Goal: Transaction & Acquisition: Purchase product/service

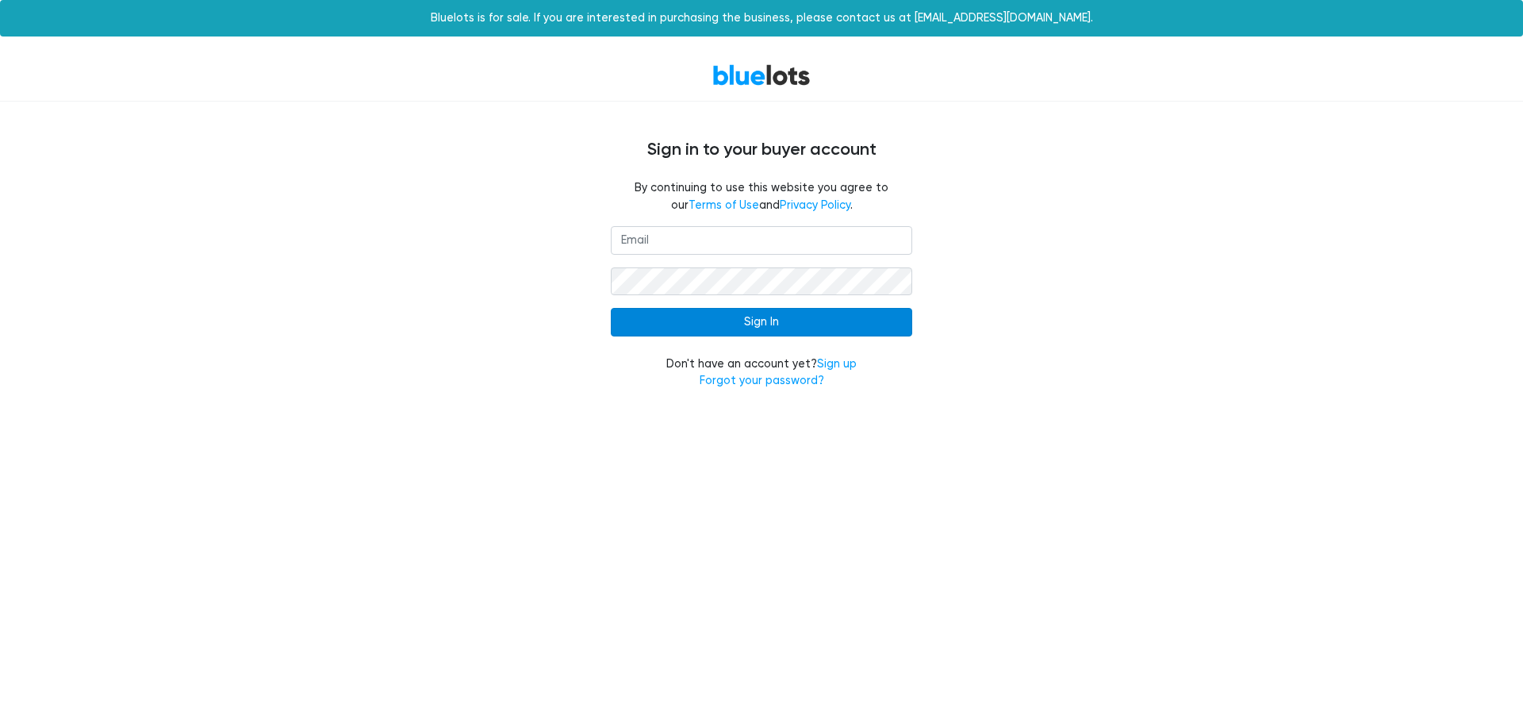
type input "rweisz2025@gmail.com"
click at [730, 319] on input "Sign In" at bounding box center [761, 322] width 301 height 29
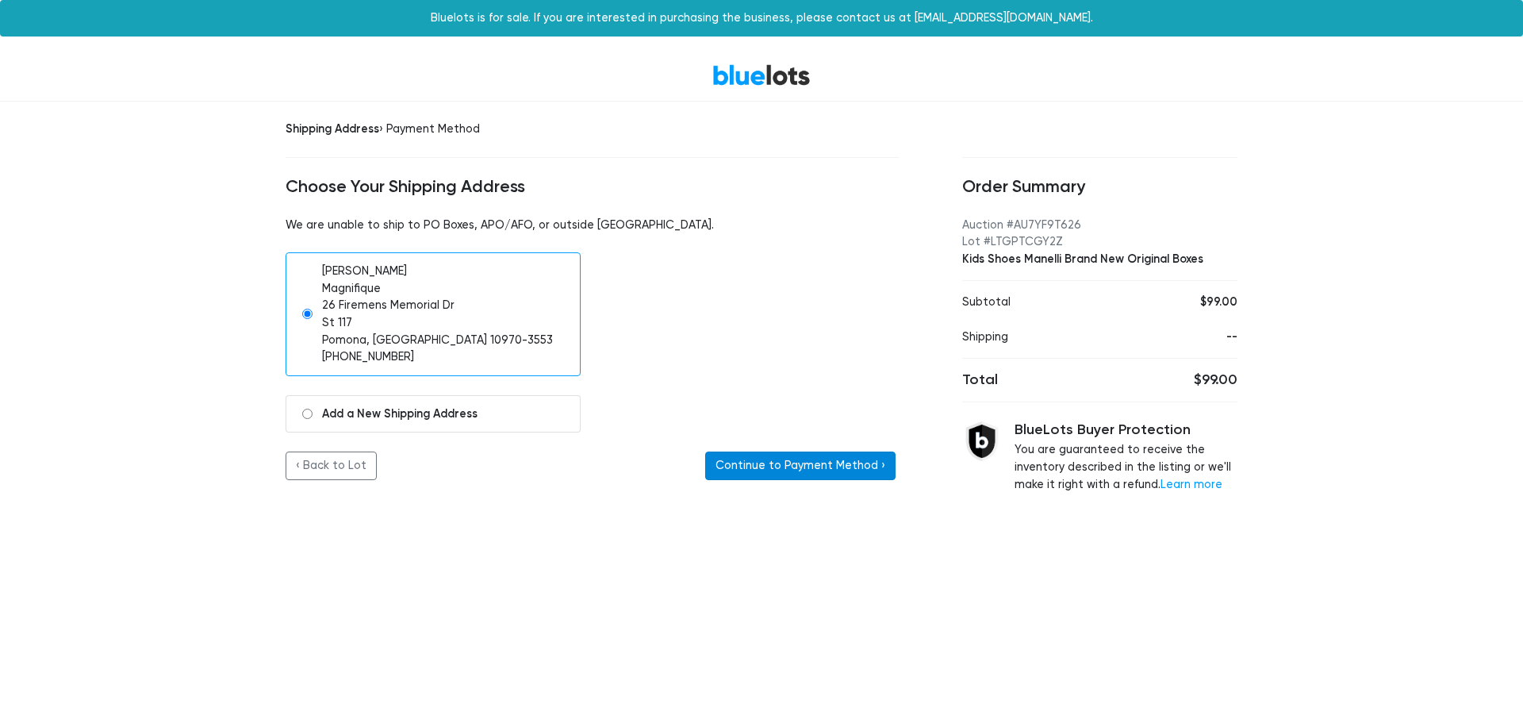
click at [838, 470] on button "Continue to Payment Method ›" at bounding box center [800, 465] width 190 height 29
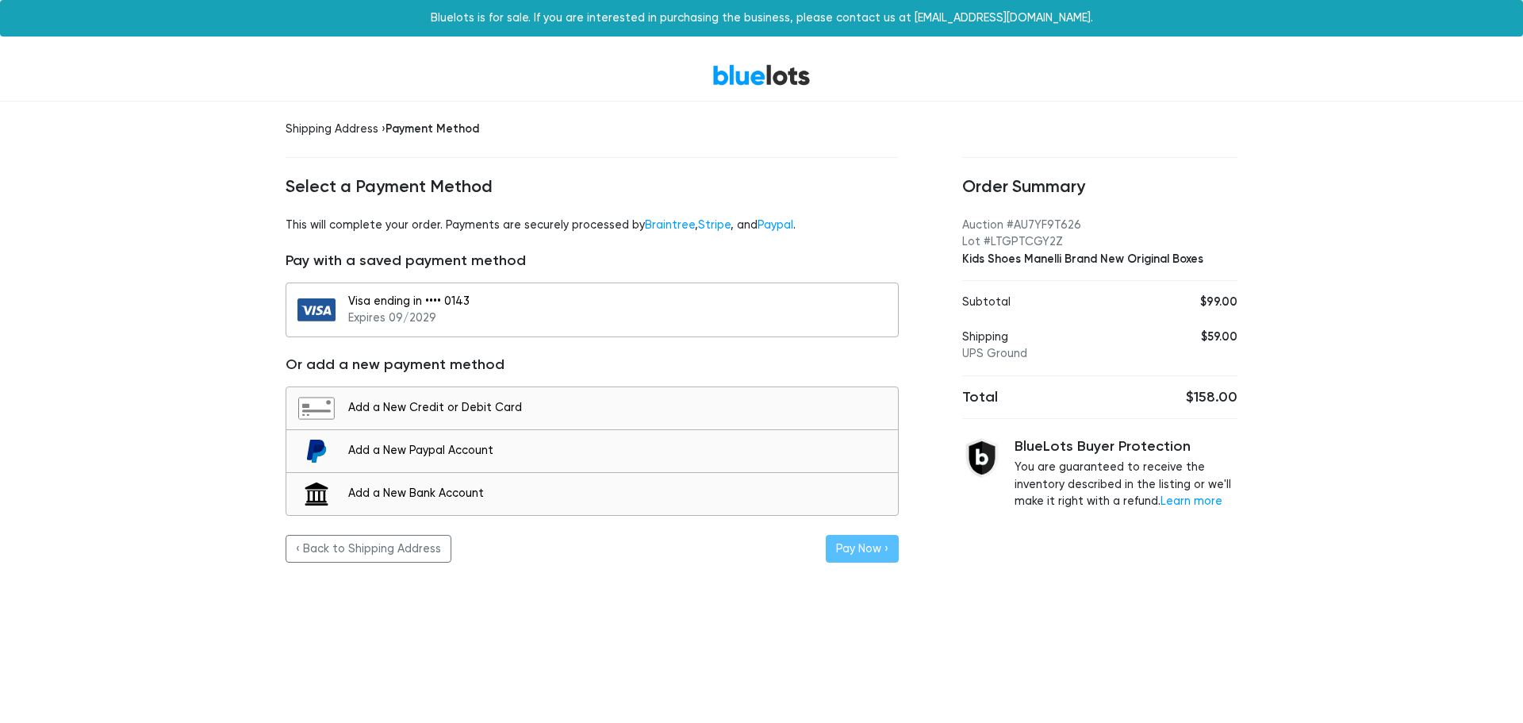
click at [575, 309] on div "Visa ending in •••• 0143 Expires 09/2029" at bounding box center [619, 310] width 542 height 34
click at [855, 551] on button "Pay Now ›" at bounding box center [862, 549] width 73 height 29
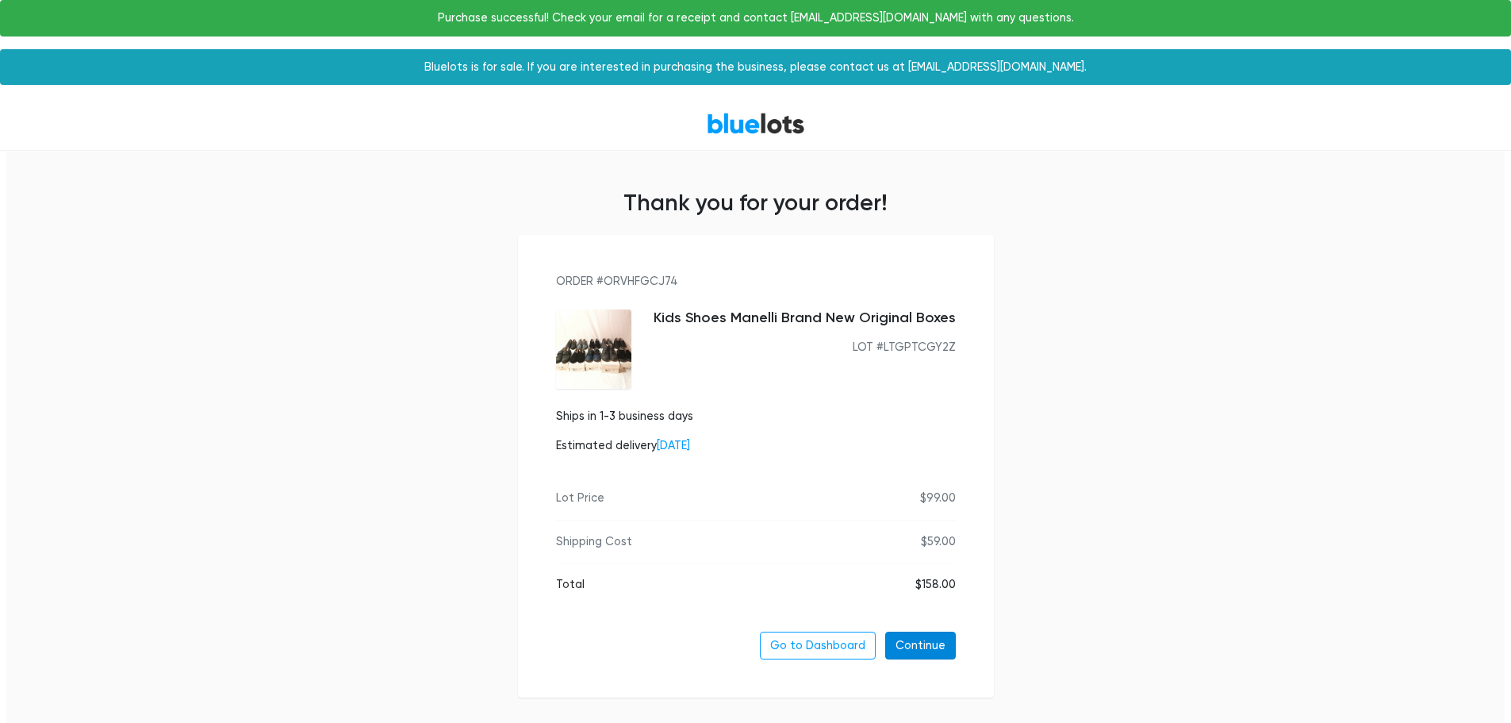
click at [924, 651] on link "Continue" at bounding box center [920, 646] width 71 height 29
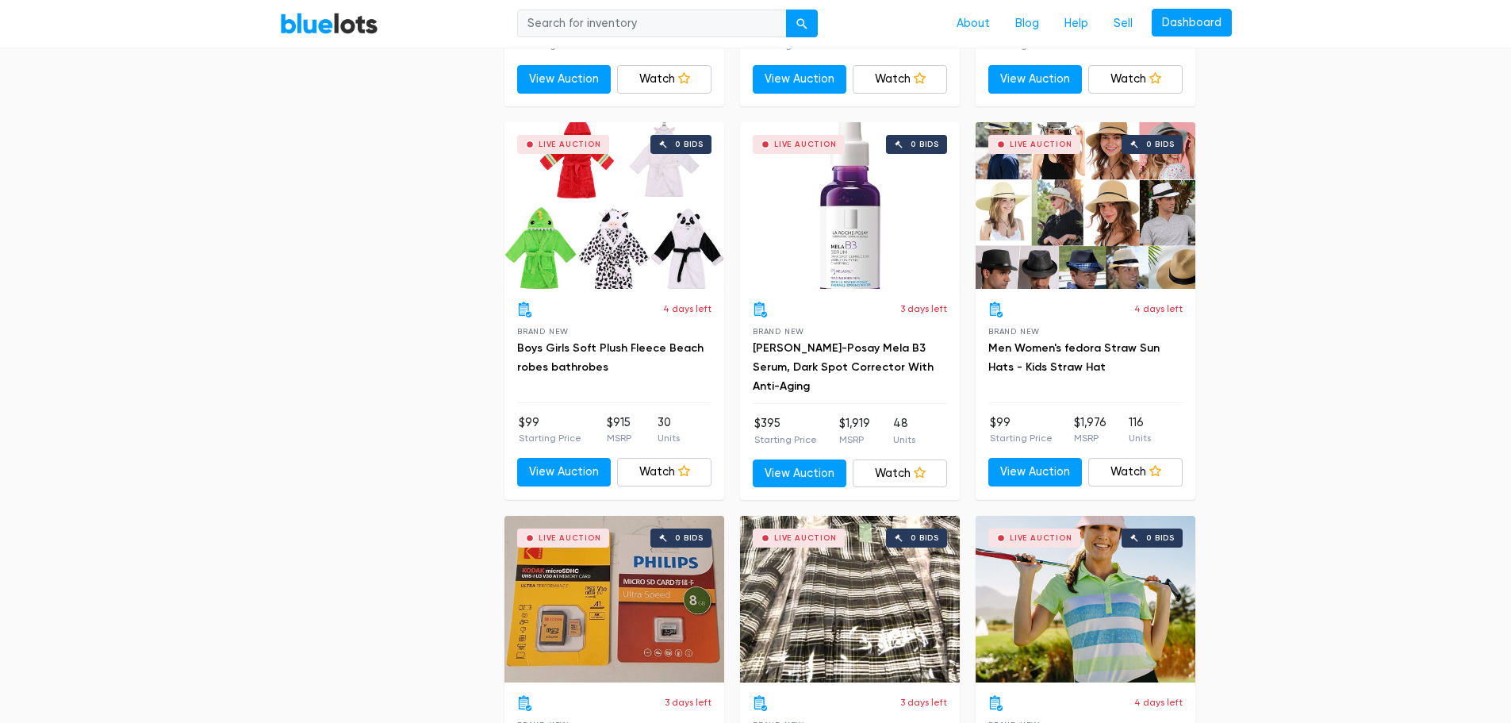
scroll to position [3570, 0]
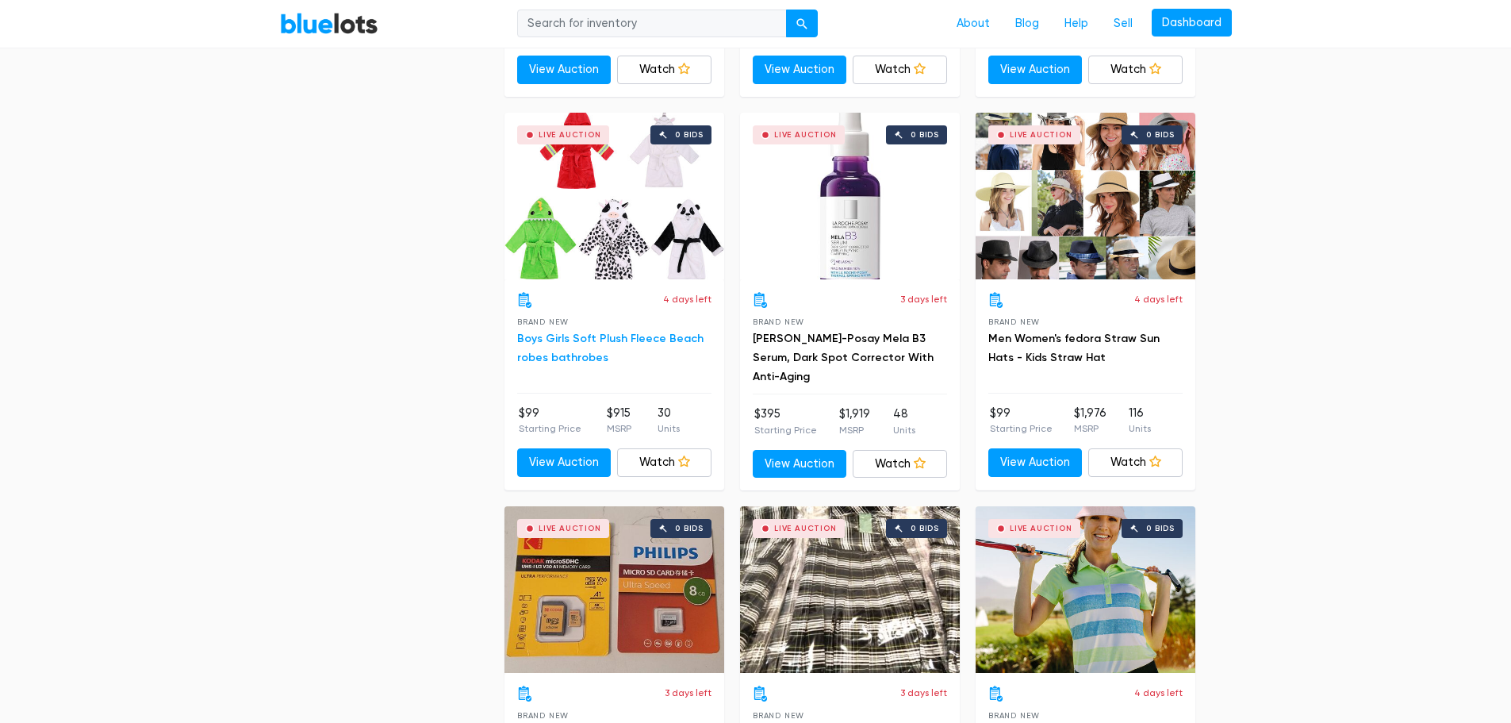
click at [589, 343] on link "Boys Girls Soft Plush Fleece Beach robes bathrobes" at bounding box center [610, 348] width 186 height 33
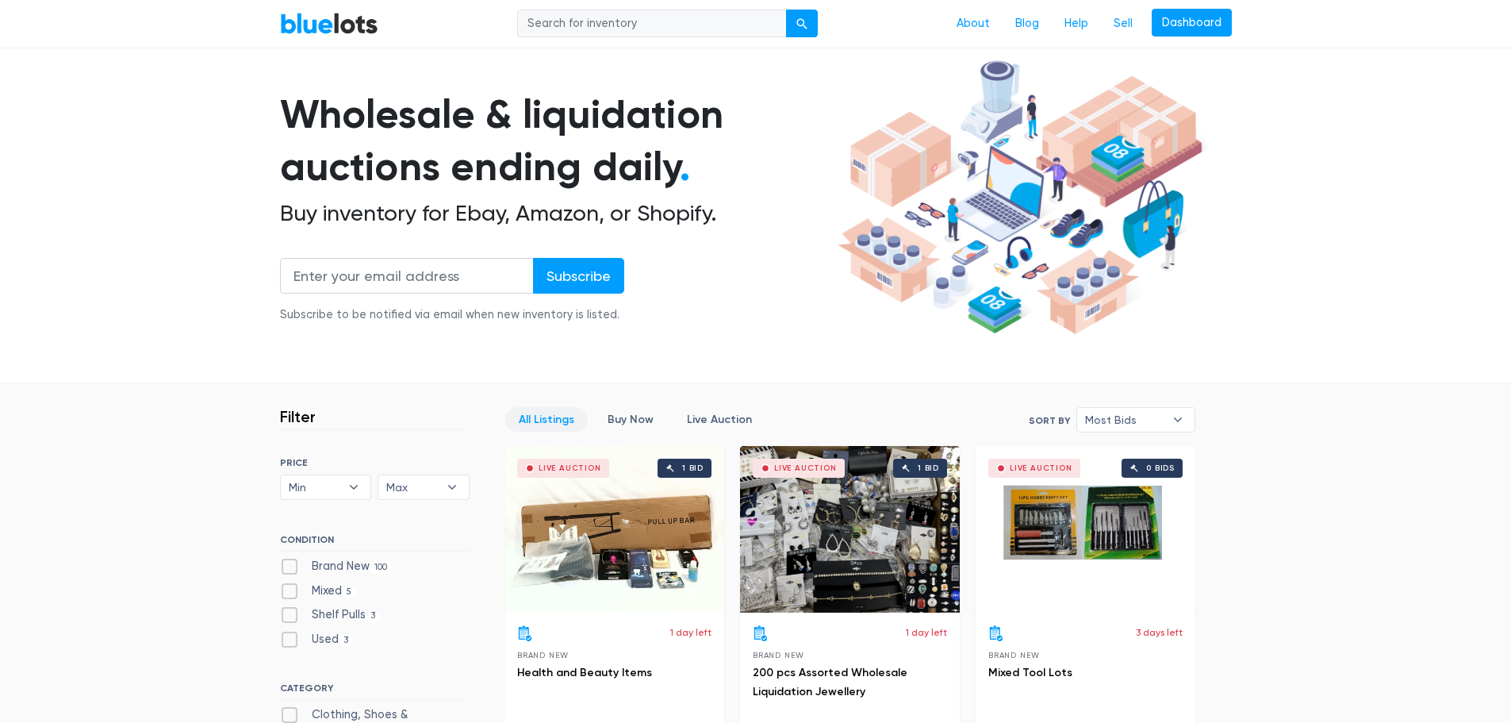
scroll to position [0, 0]
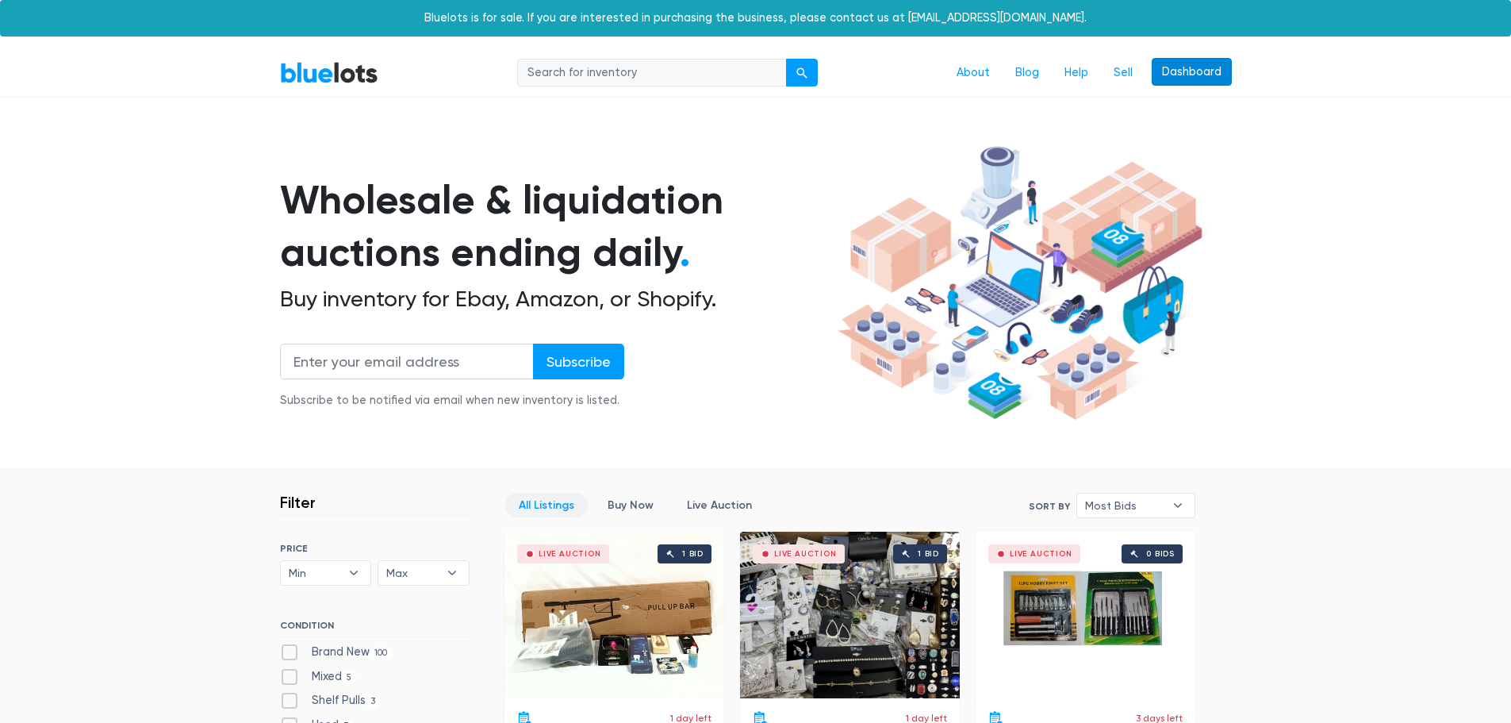
click at [1158, 72] on link "Dashboard" at bounding box center [1192, 72] width 80 height 29
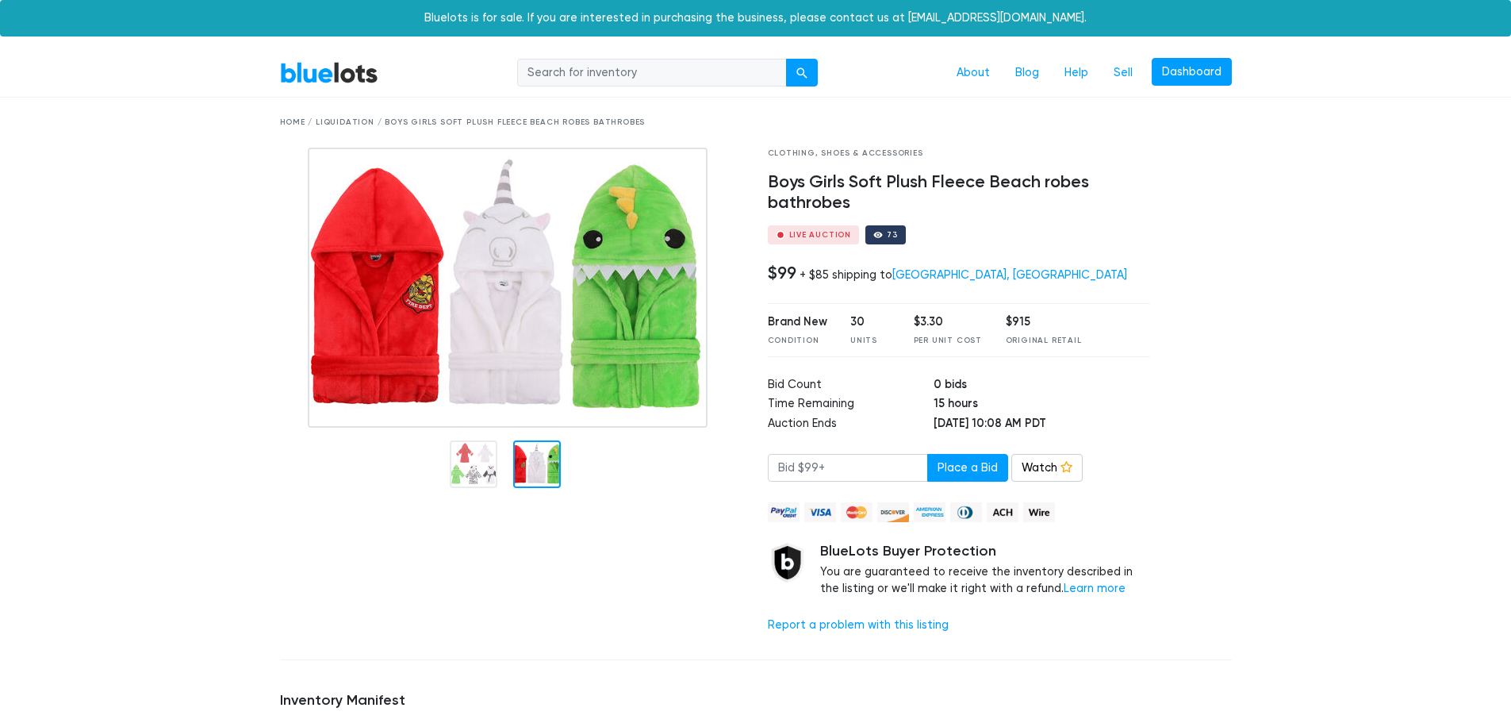
click at [1218, 508] on div at bounding box center [1203, 397] width 82 height 499
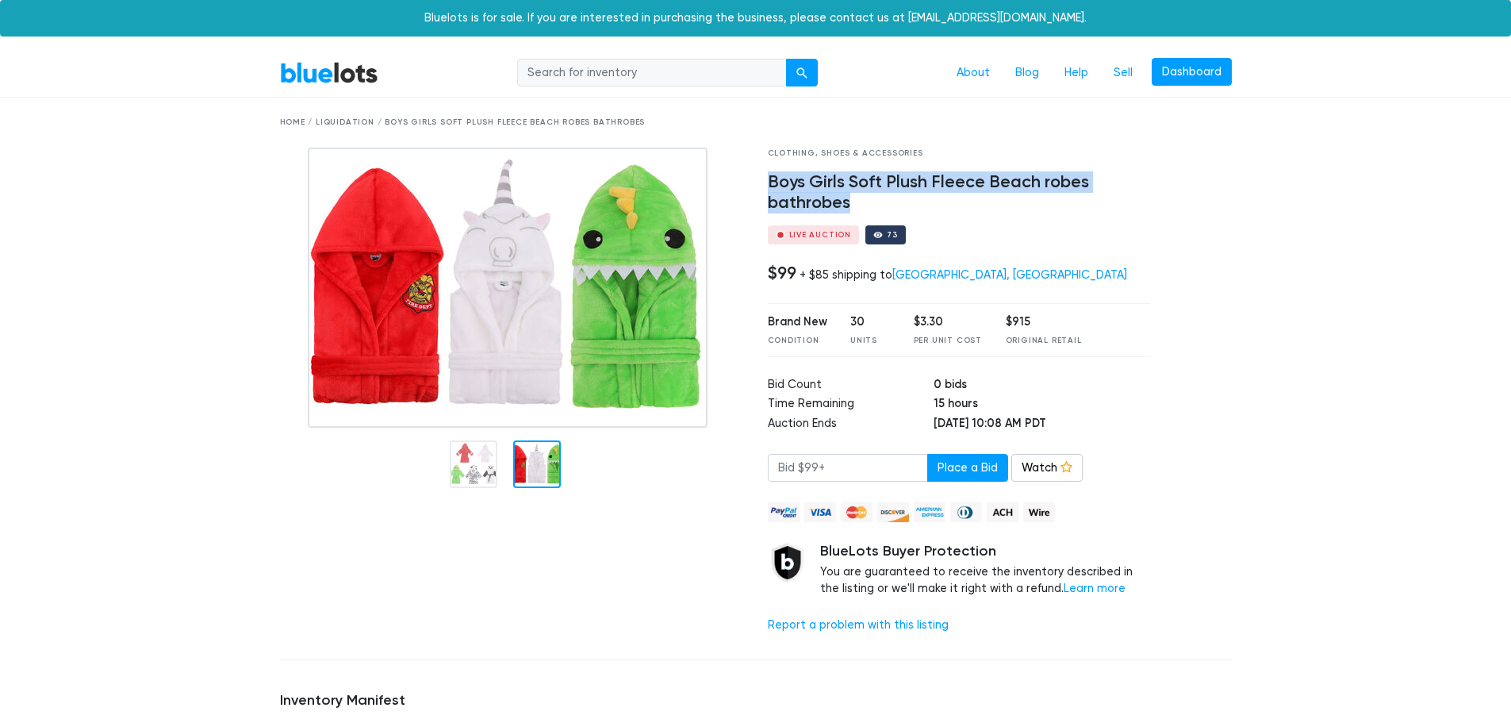
drag, startPoint x: 770, startPoint y: 181, endPoint x: 1117, endPoint y: 212, distance: 348.9
click at [1117, 212] on h4 "Boys Girls Soft Plush Fleece Beach robes bathrobes" at bounding box center [959, 192] width 383 height 41
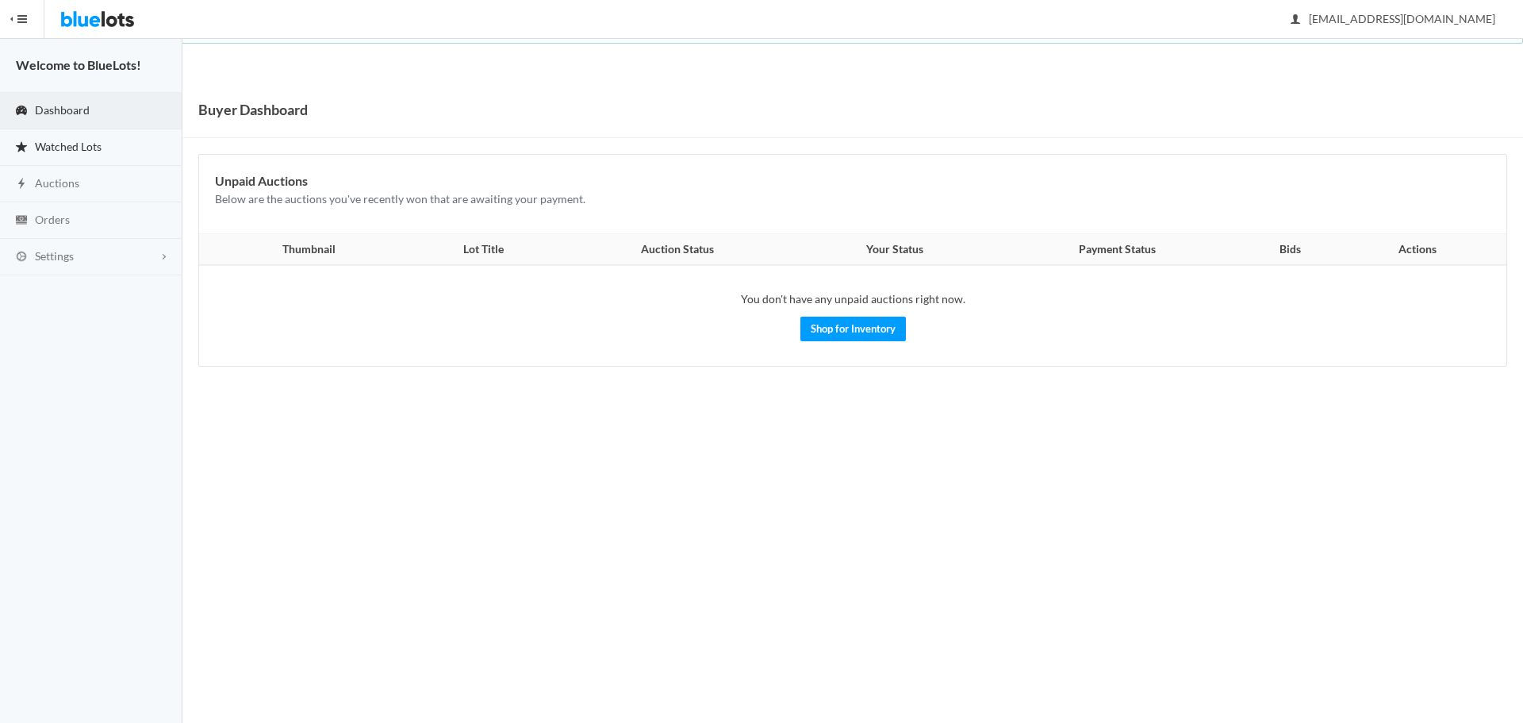
click at [101, 148] on span "Watched Lots" at bounding box center [68, 146] width 67 height 13
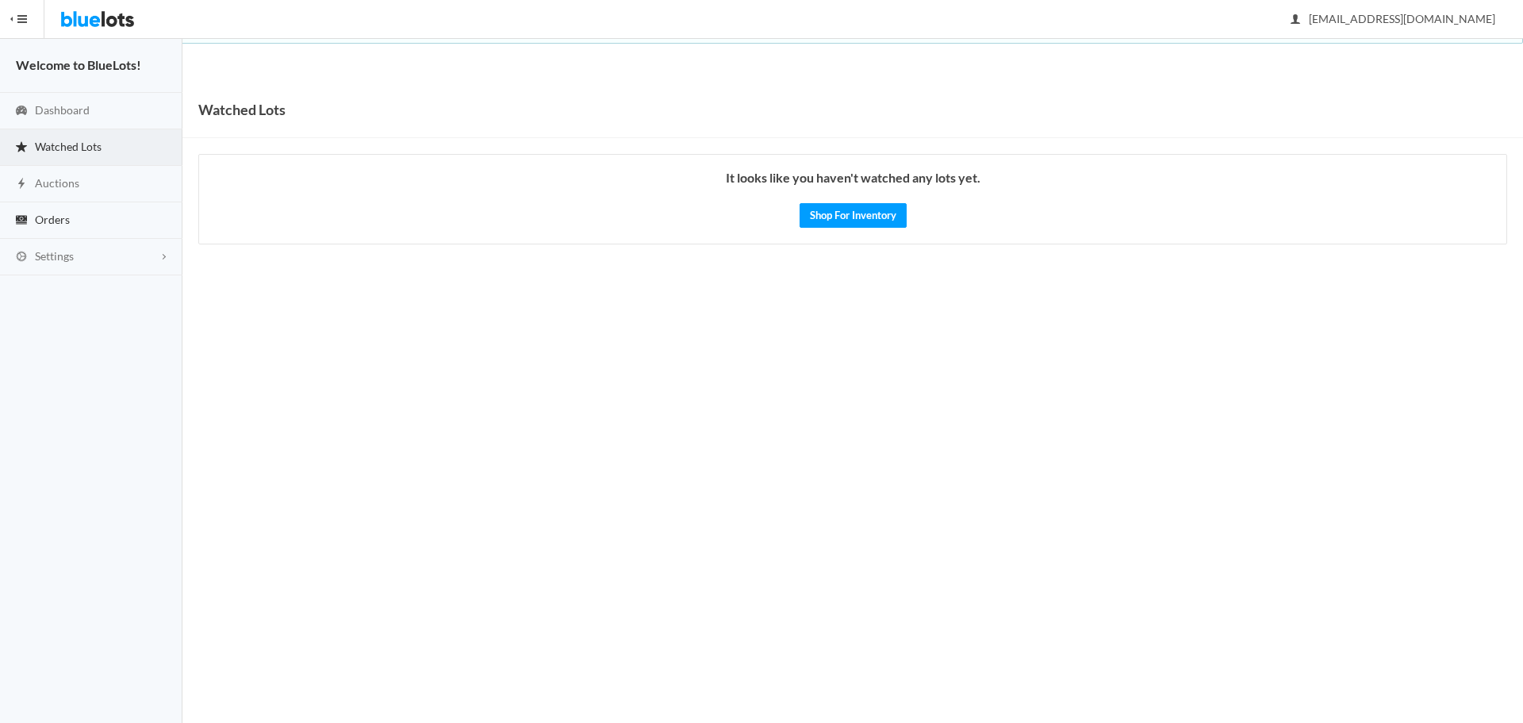
click at [32, 224] on link "Orders" at bounding box center [91, 220] width 182 height 36
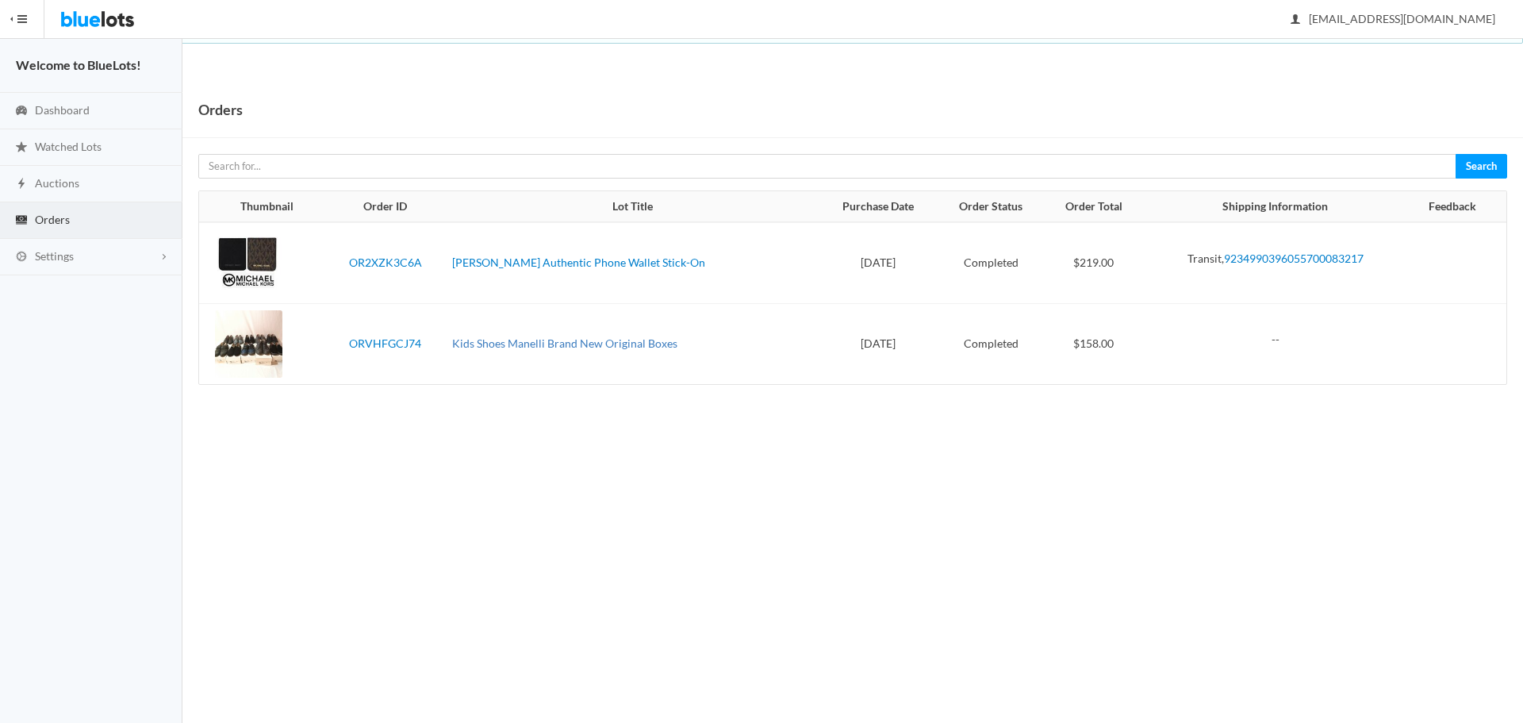
click at [490, 345] on link "Kids Shoes Manelli Brand New Original Boxes" at bounding box center [564, 342] width 225 height 13
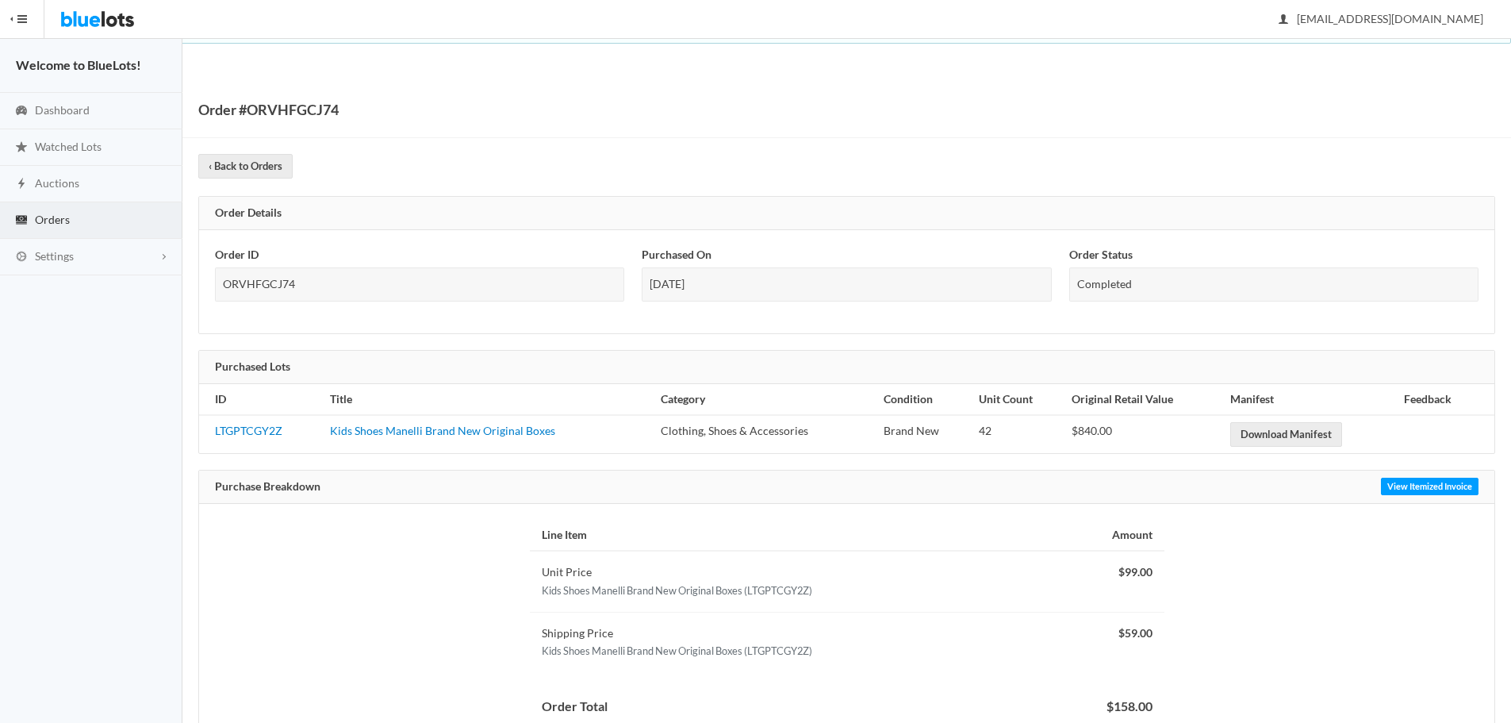
scroll to position [54, 0]
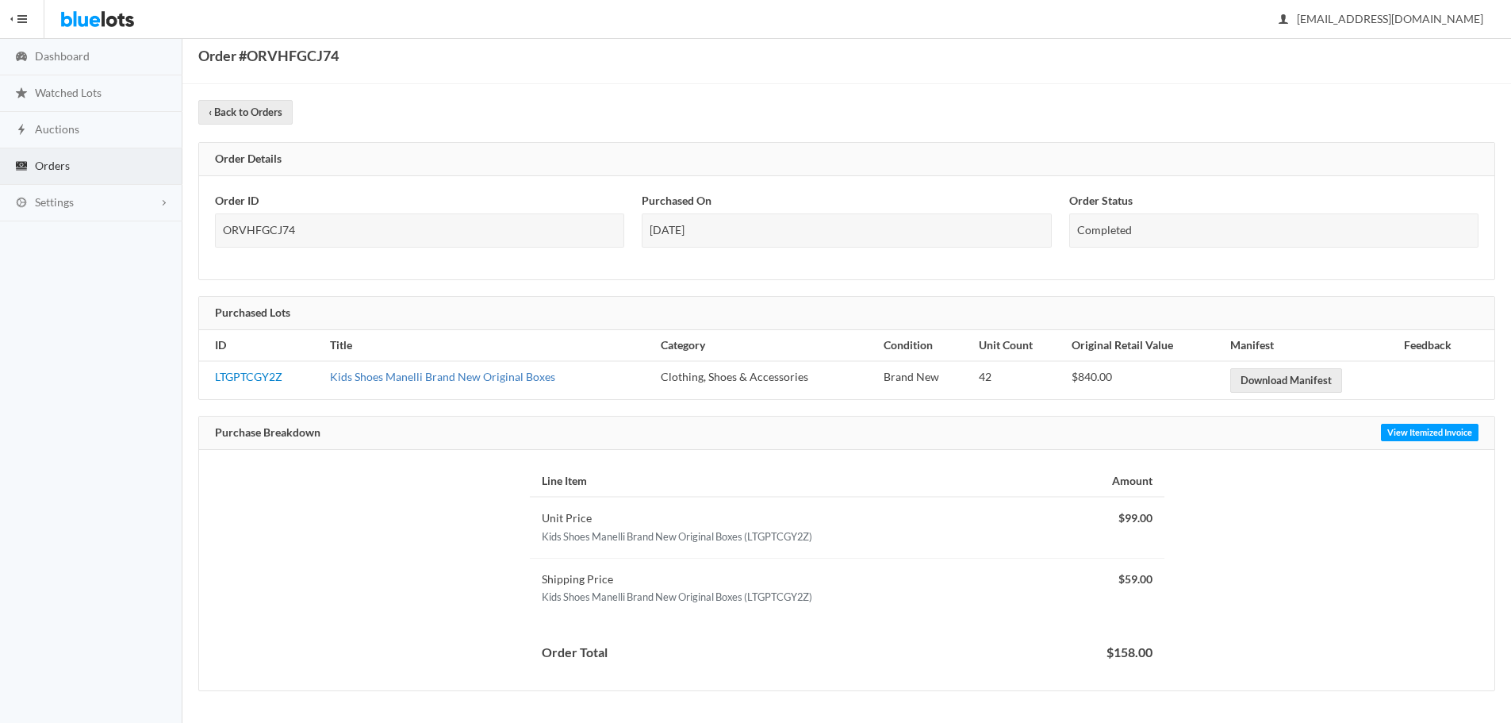
click at [484, 370] on link "Kids Shoes Manelli Brand New Original Boxes" at bounding box center [442, 376] width 225 height 13
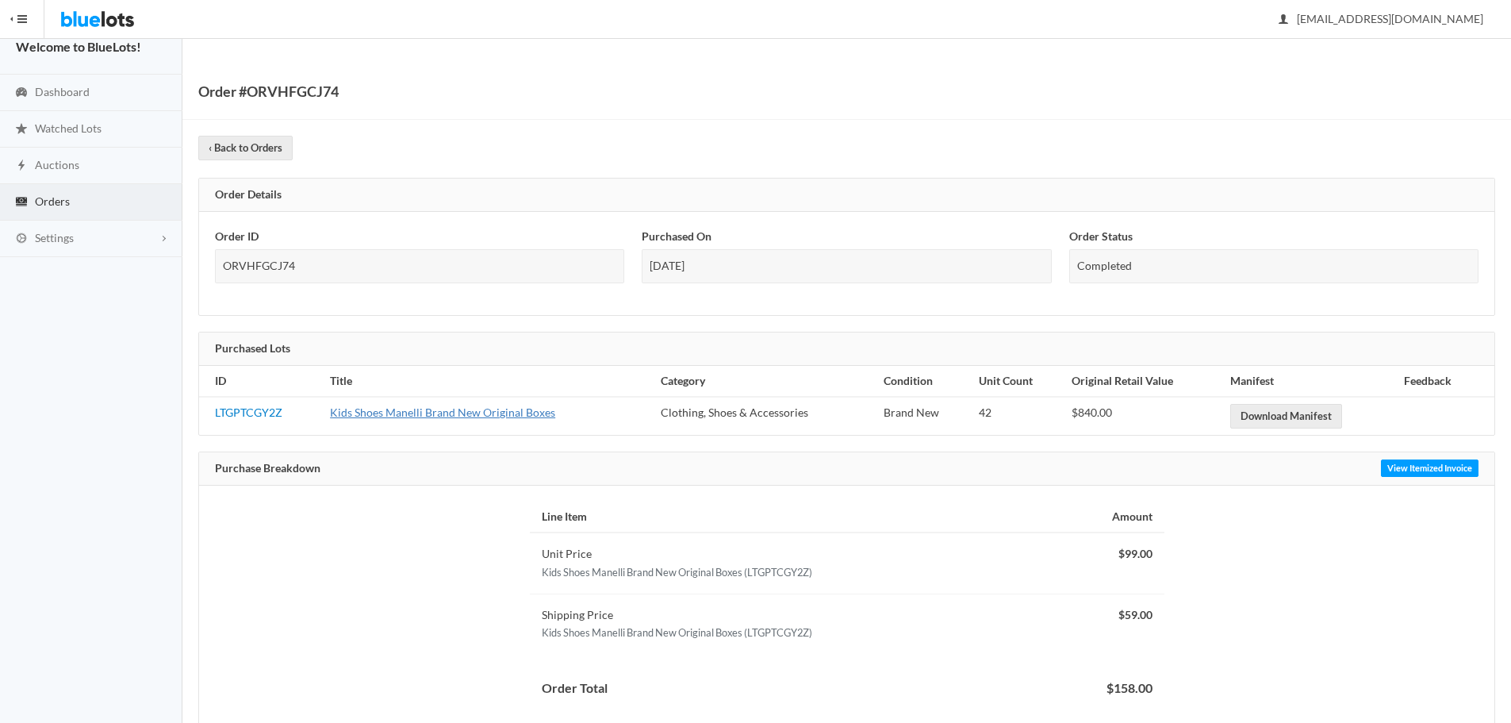
scroll to position [0, 0]
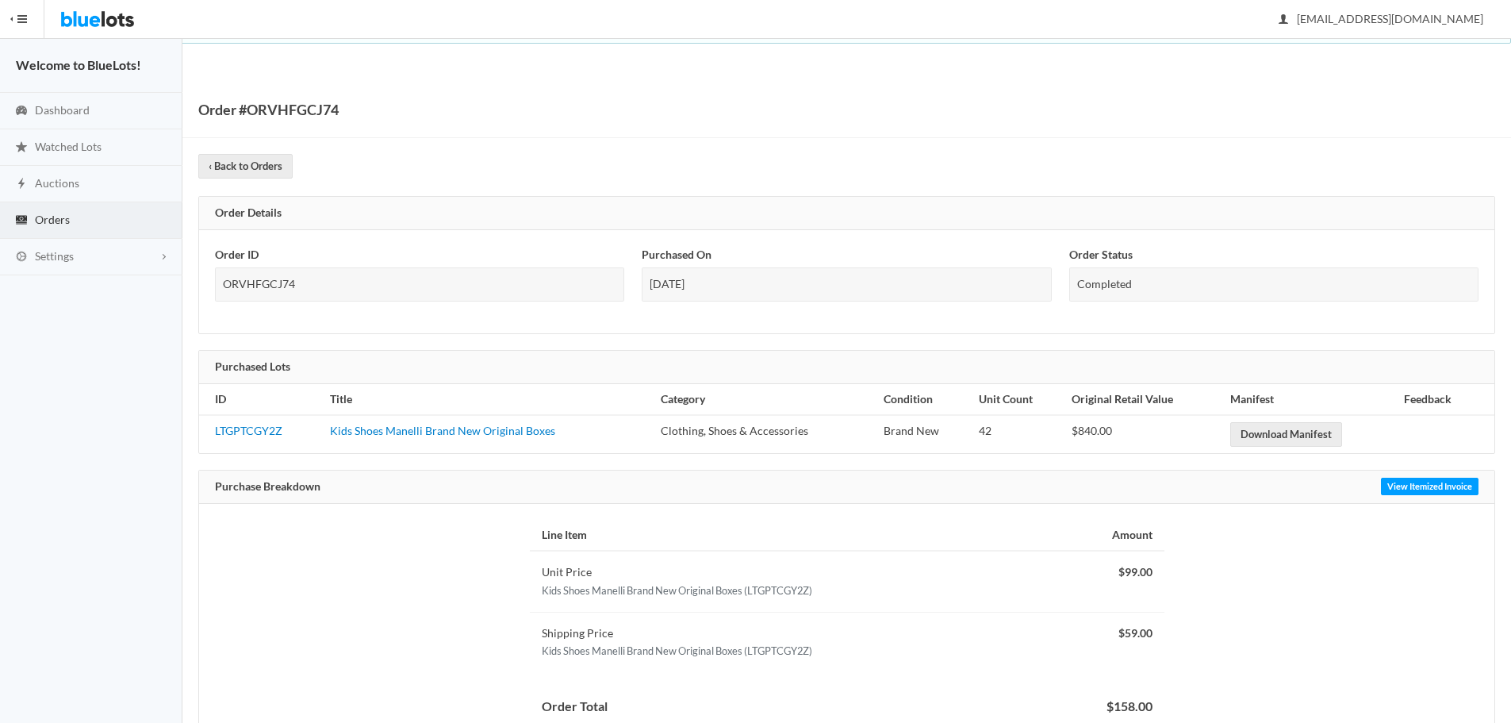
click at [71, 213] on link "Orders" at bounding box center [91, 220] width 182 height 36
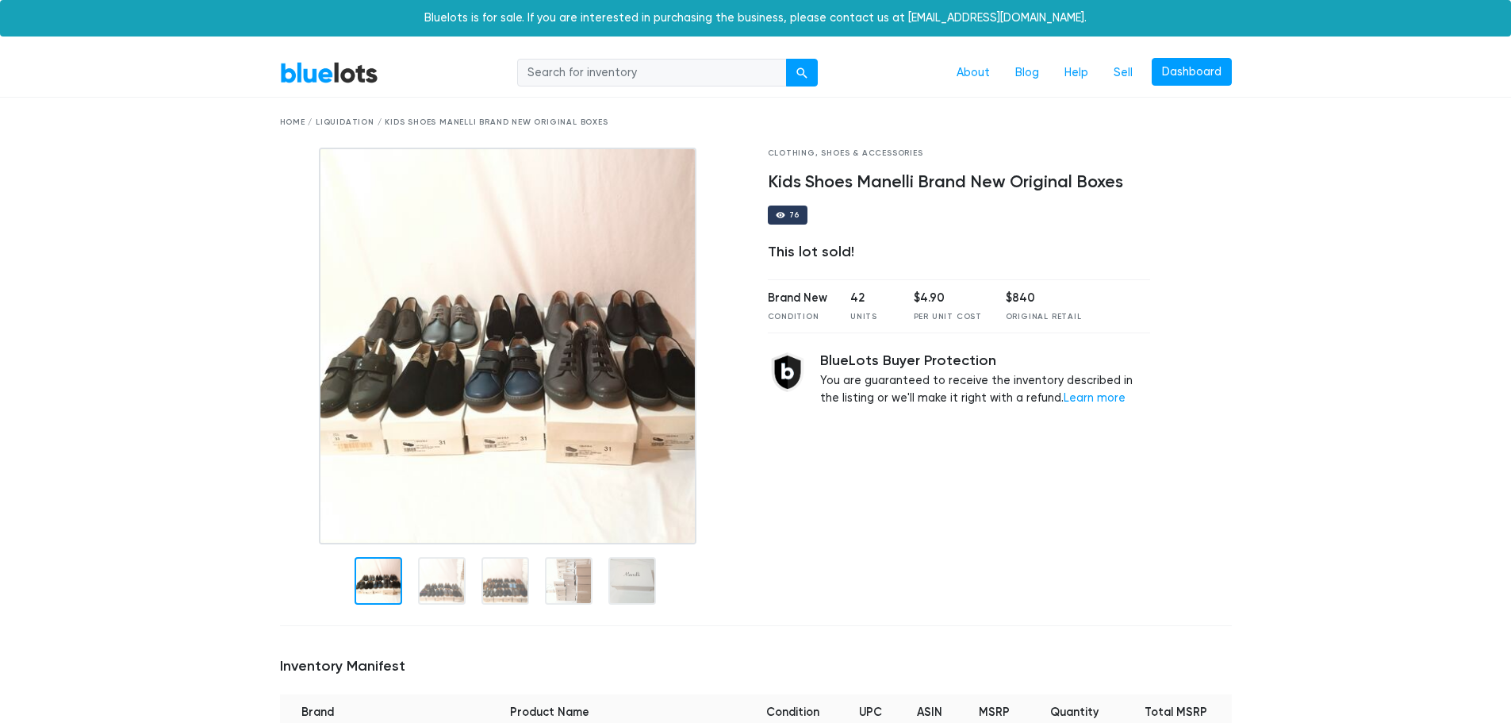
click at [484, 370] on img at bounding box center [508, 346] width 378 height 397
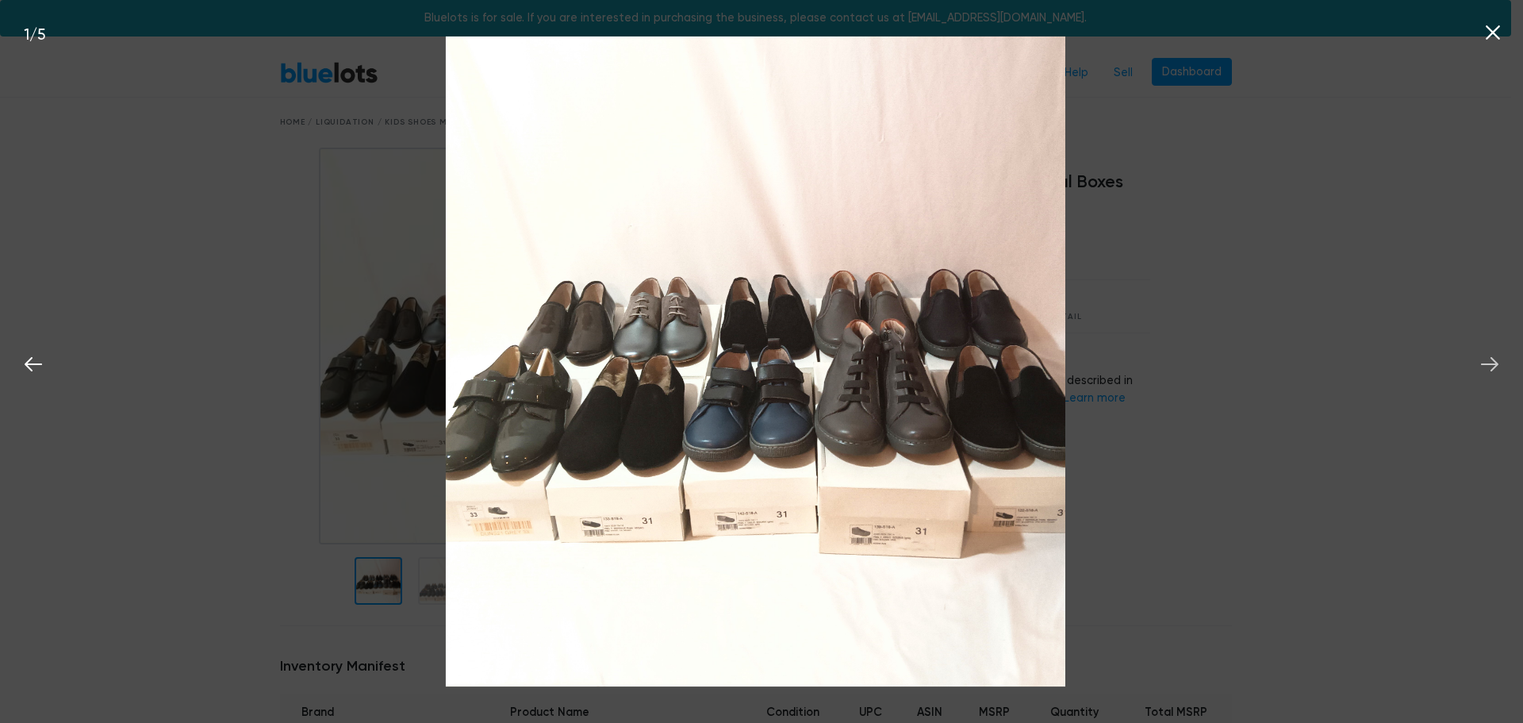
click at [1499, 365] on icon at bounding box center [1490, 364] width 24 height 24
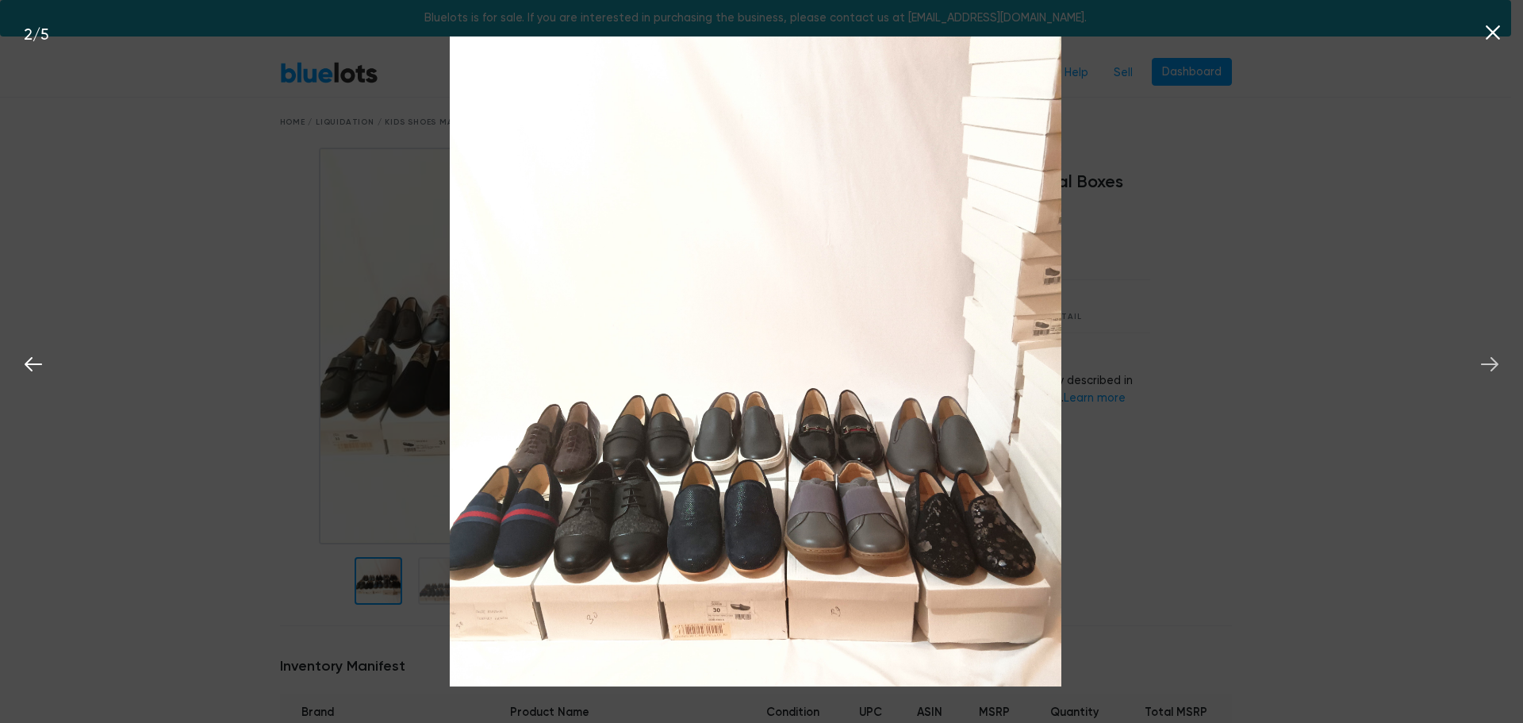
click at [1499, 365] on icon at bounding box center [1490, 364] width 24 height 24
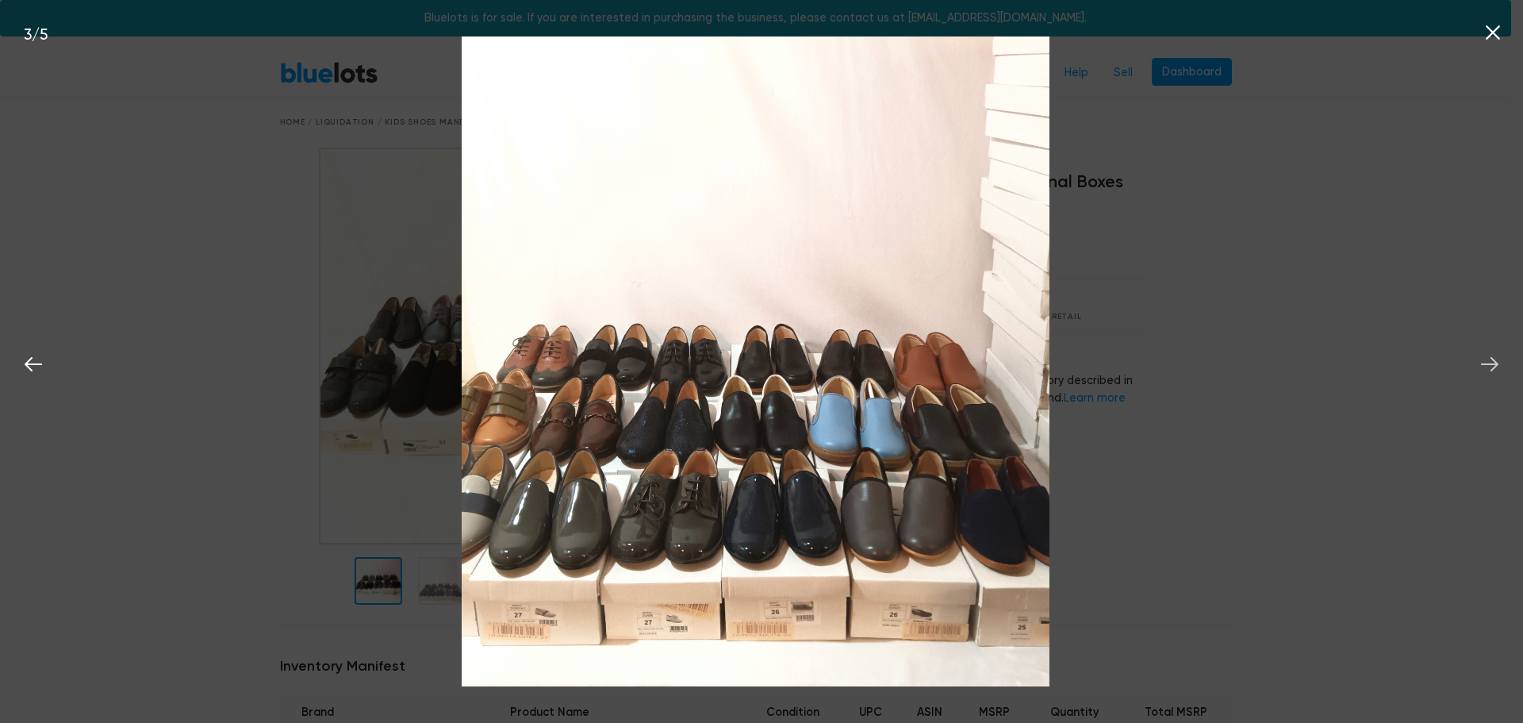
click at [1499, 365] on icon at bounding box center [1490, 364] width 24 height 24
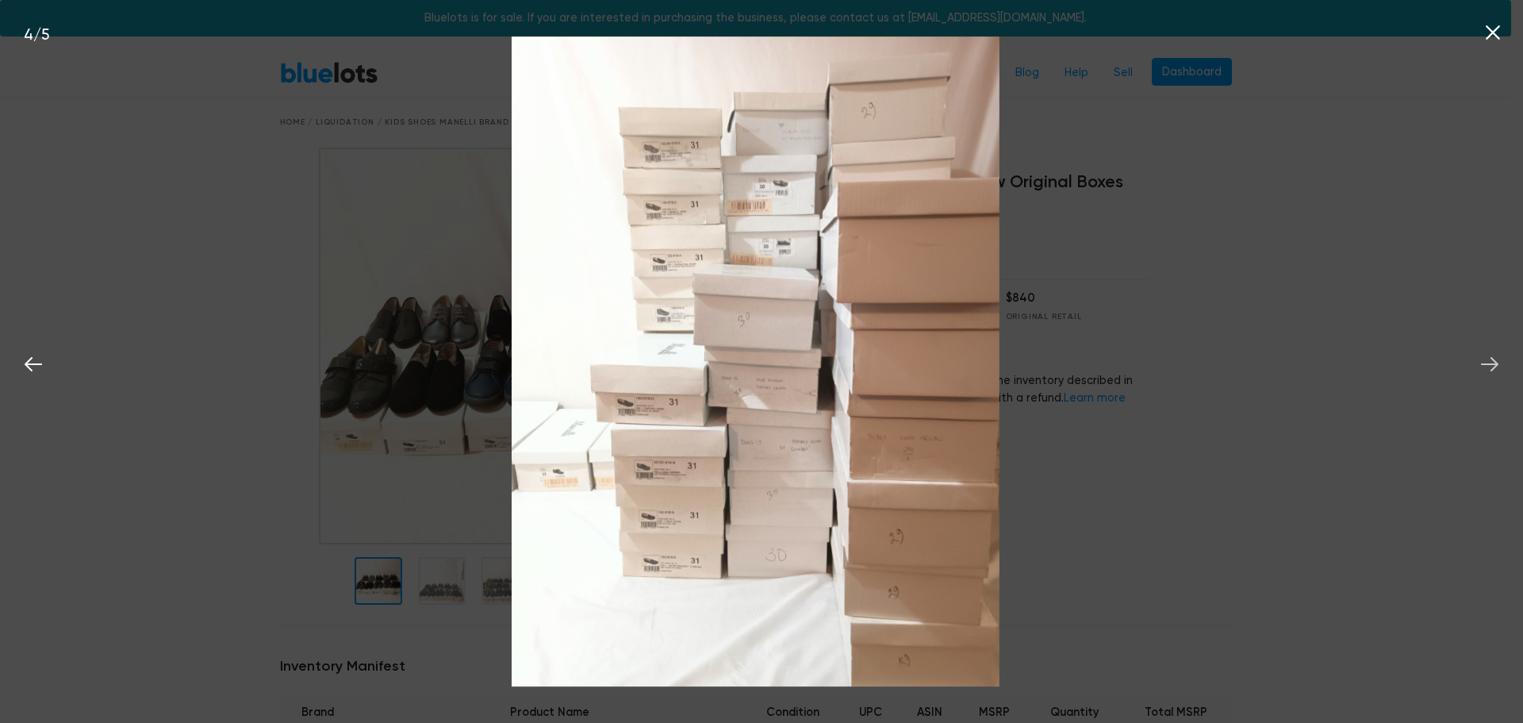
click at [1499, 365] on icon at bounding box center [1490, 364] width 24 height 24
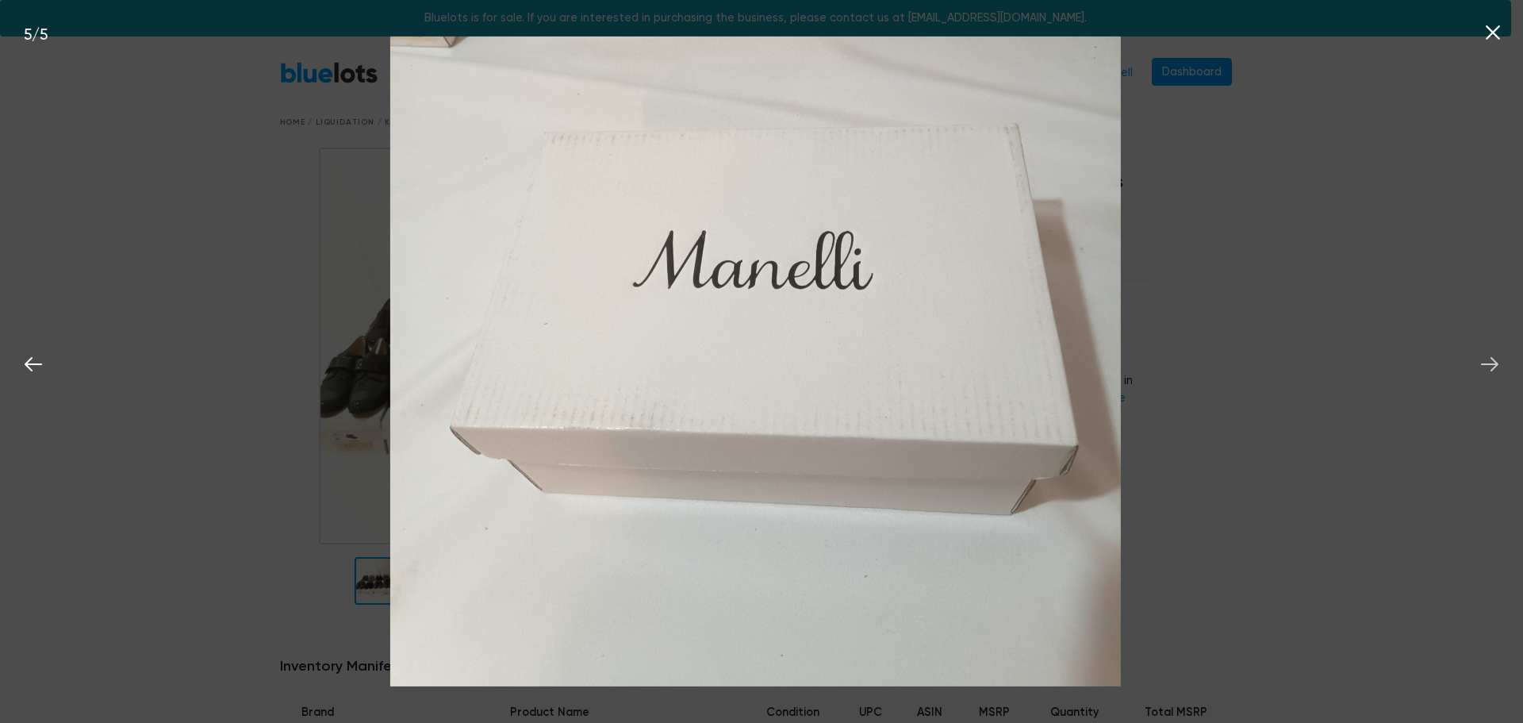
click at [1499, 365] on icon at bounding box center [1490, 364] width 24 height 24
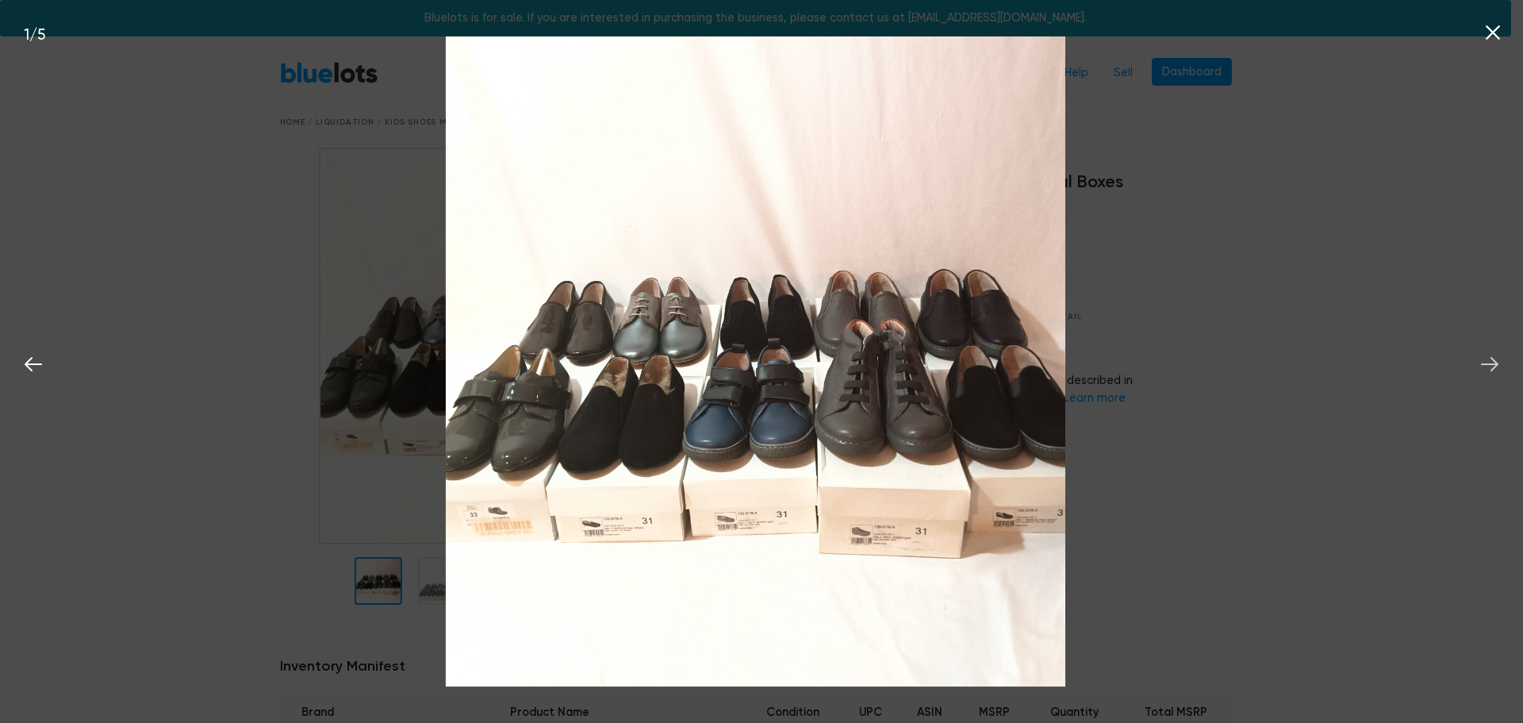
click at [1499, 365] on icon at bounding box center [1490, 364] width 24 height 24
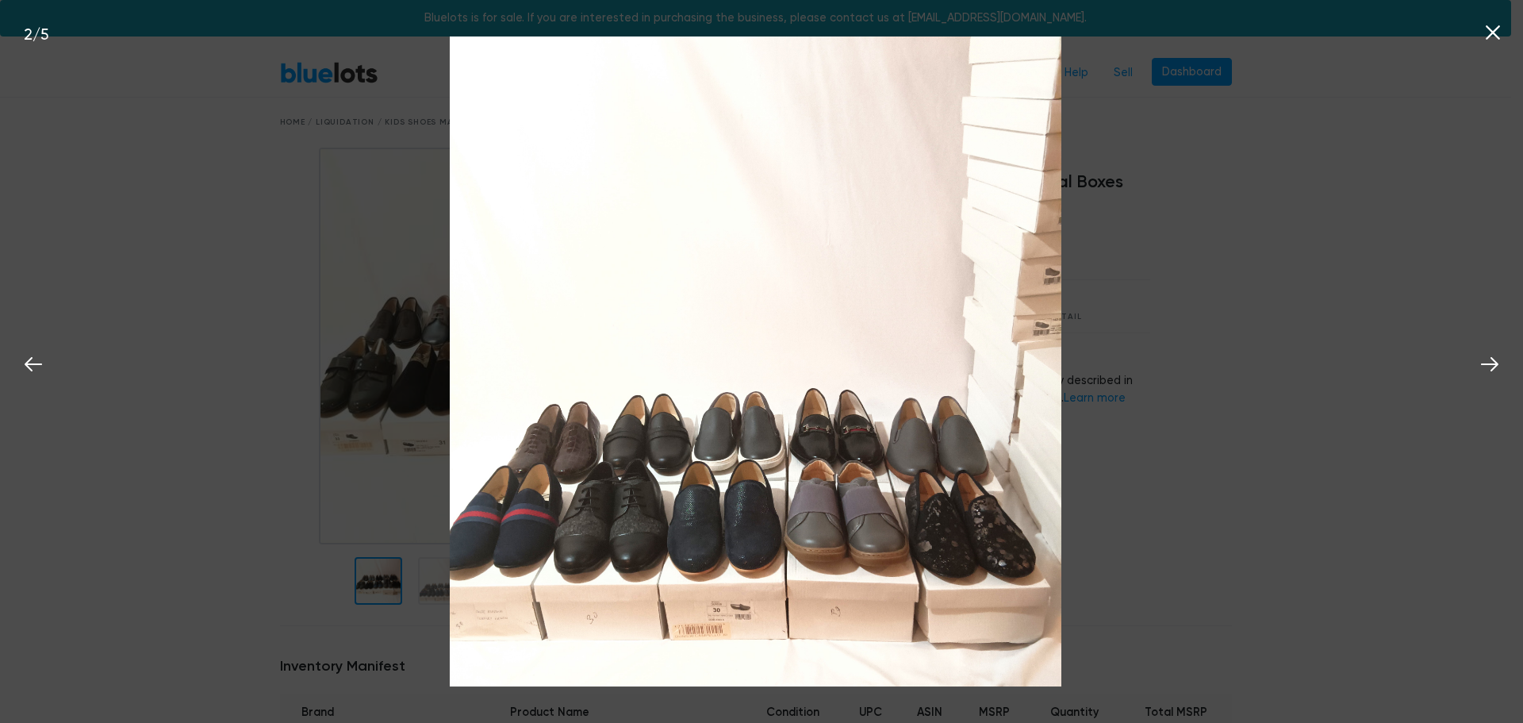
click at [1492, 34] on icon at bounding box center [1493, 32] width 14 height 14
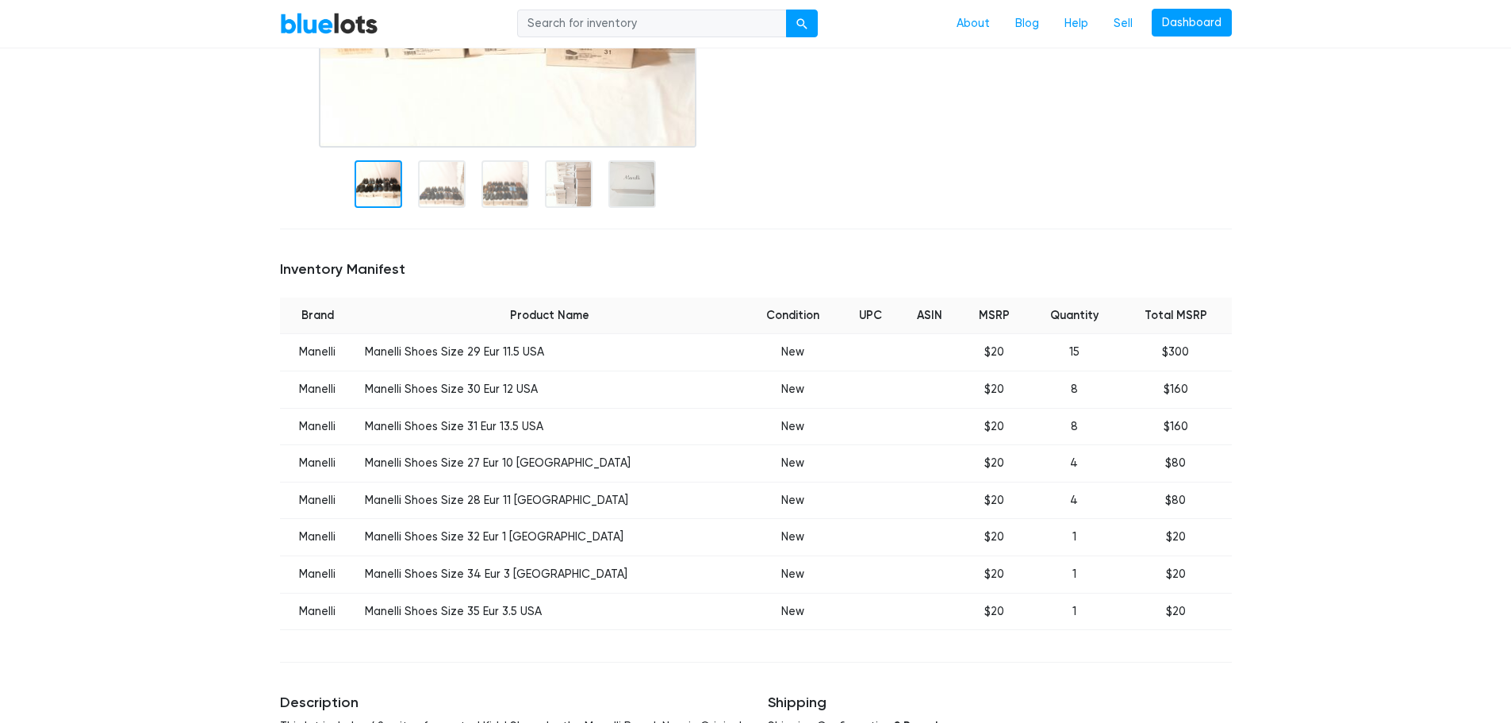
scroll to position [476, 0]
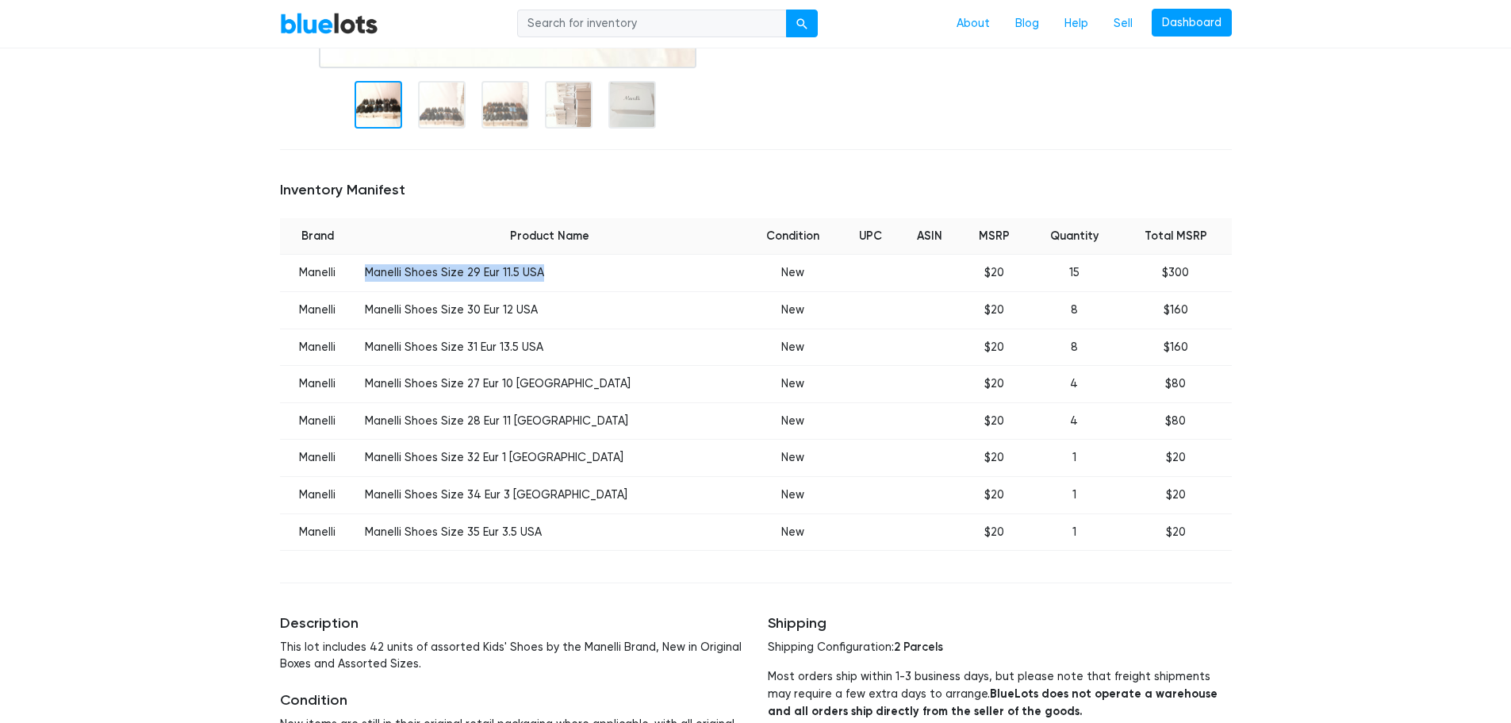
drag, startPoint x: 382, startPoint y: 271, endPoint x: 557, endPoint y: 268, distance: 174.6
click at [557, 268] on td "Manelli Shoes Size 29 Eur 11.5 USA" at bounding box center [549, 273] width 389 height 37
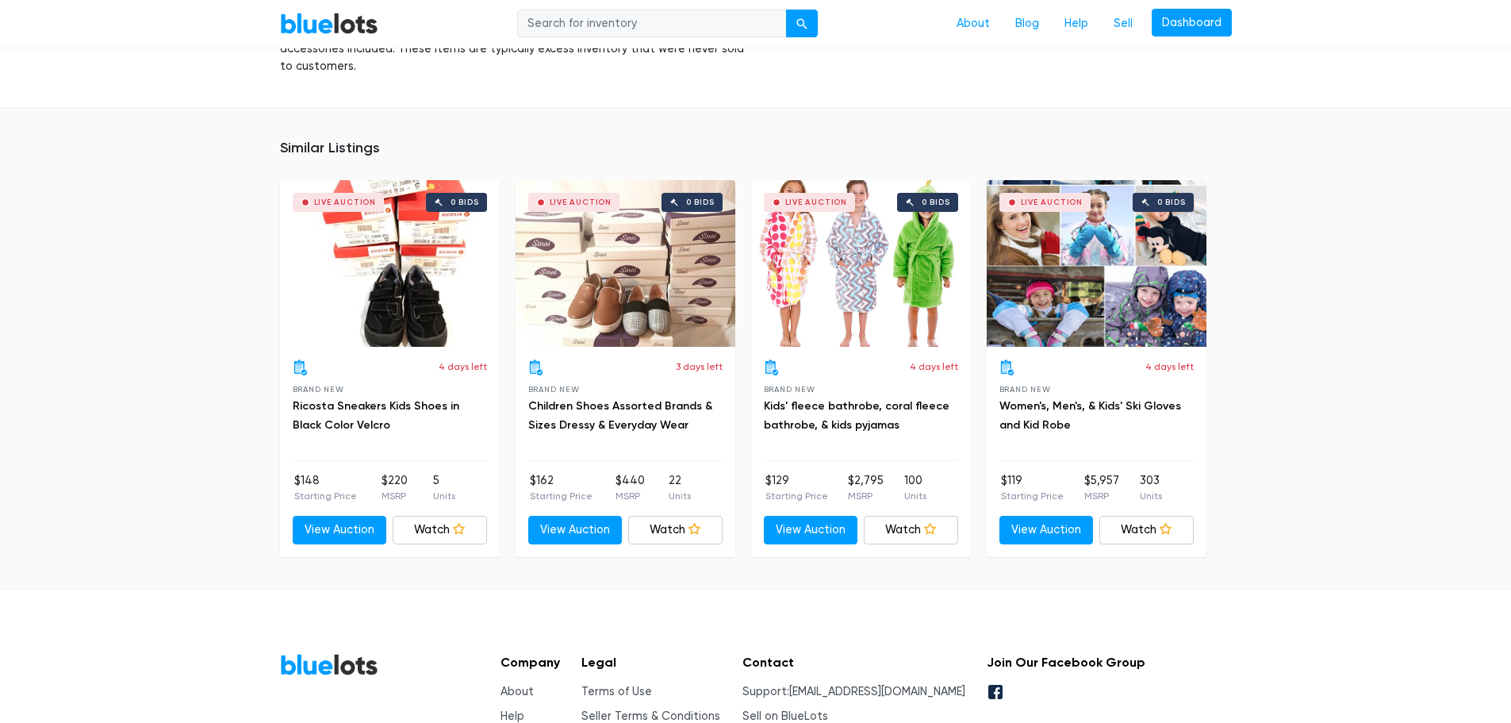
scroll to position [1190, 0]
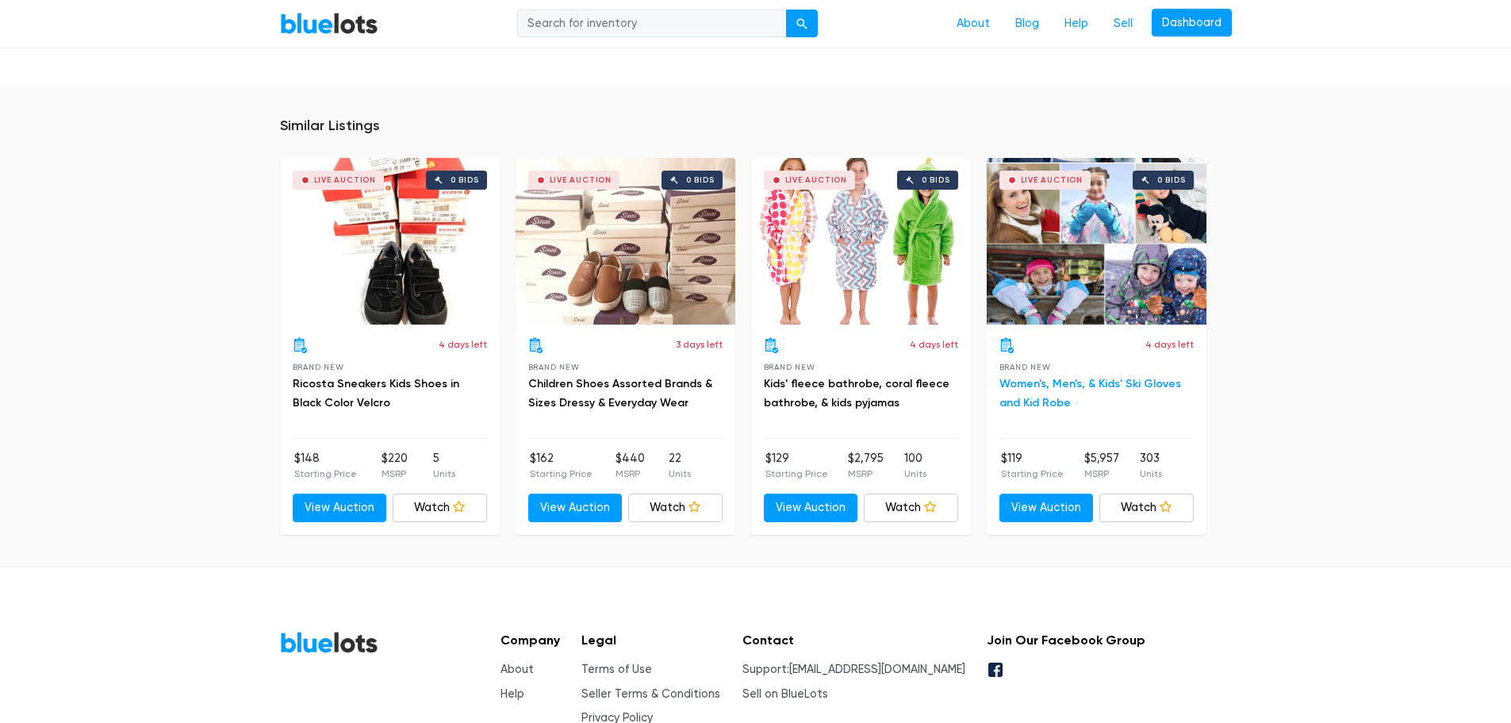
click at [1082, 390] on link "Women's, Men's, & Kids' Ski Gloves and Kid Robe" at bounding box center [1091, 393] width 182 height 33
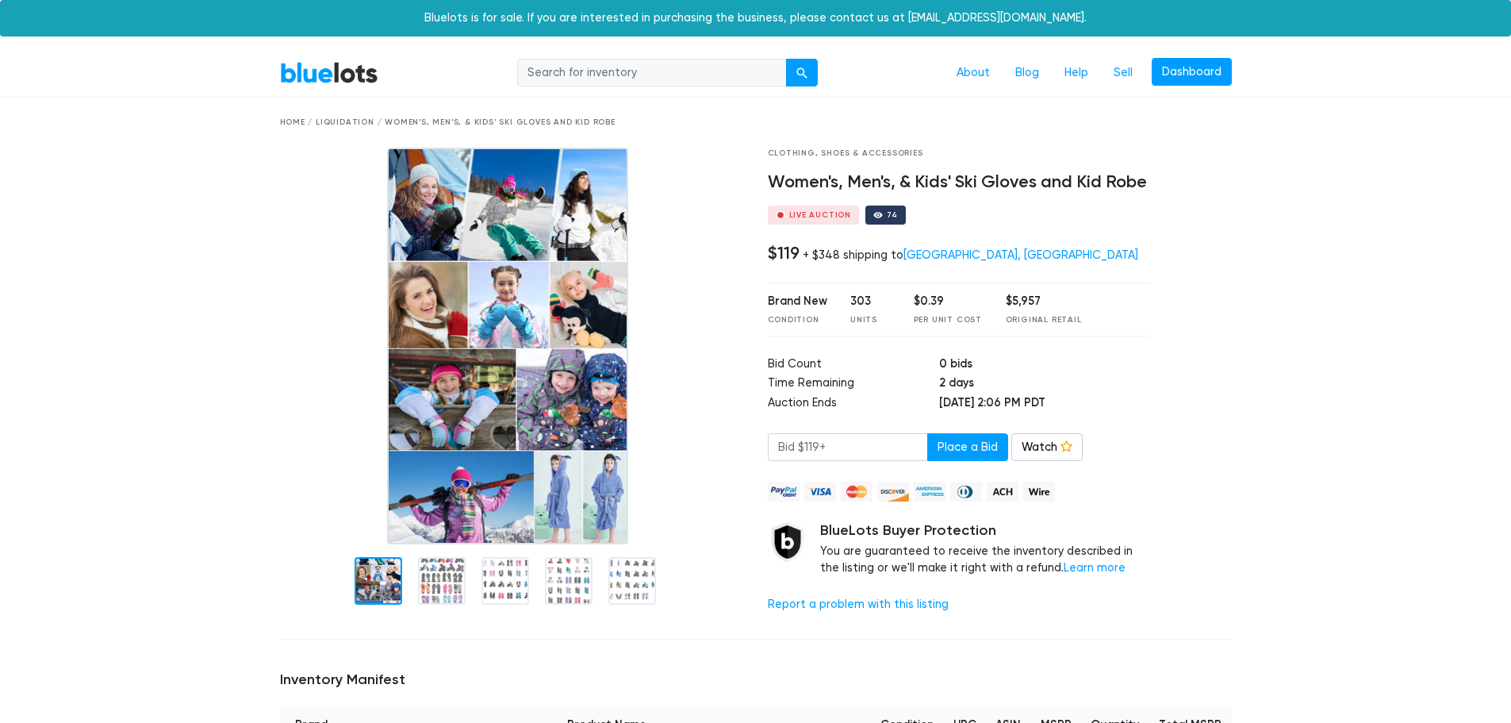
click at [307, 60] on div "BlueLots About Blog Help Sell Dashboard" at bounding box center [756, 73] width 976 height 30
click at [298, 73] on link "BlueLots" at bounding box center [329, 72] width 98 height 23
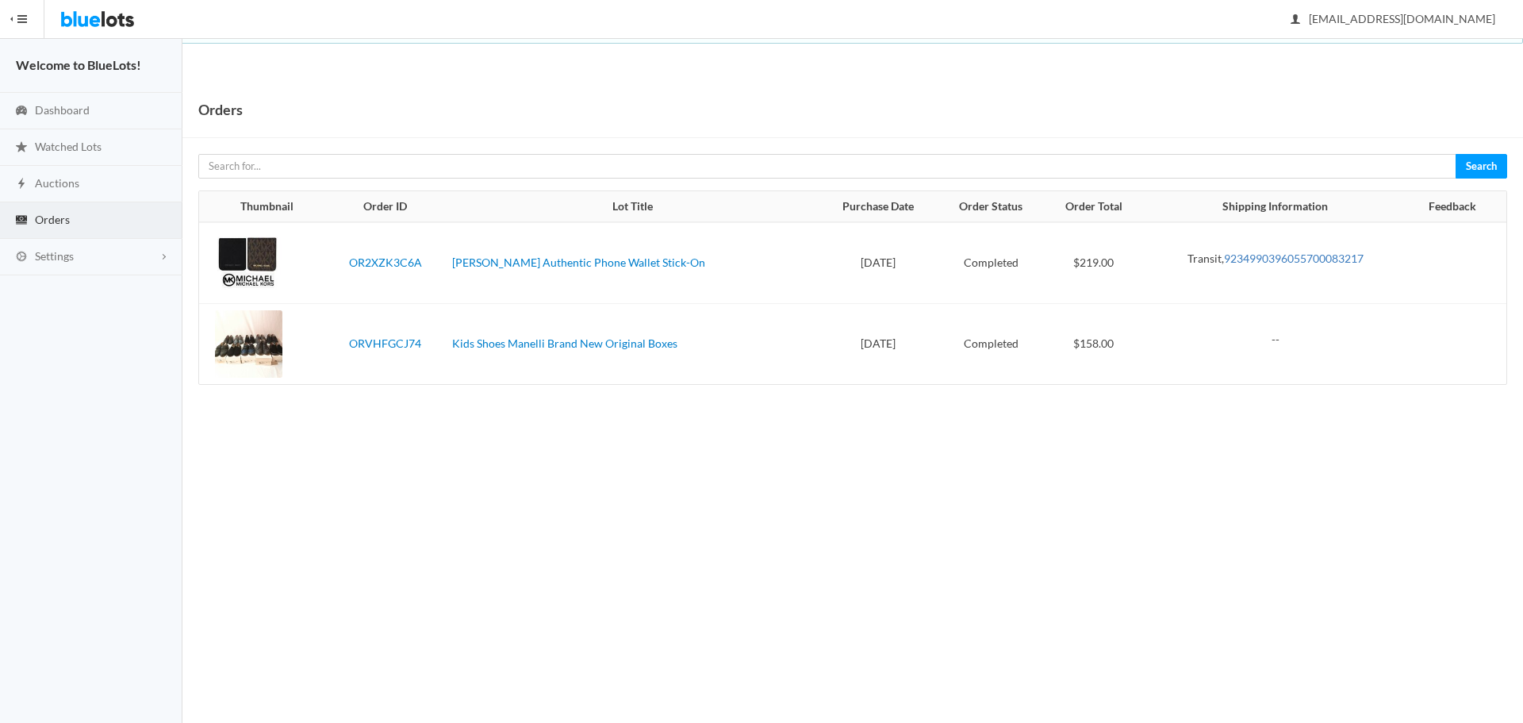
click at [1253, 262] on link "9234990396055700083217" at bounding box center [1294, 257] width 140 height 13
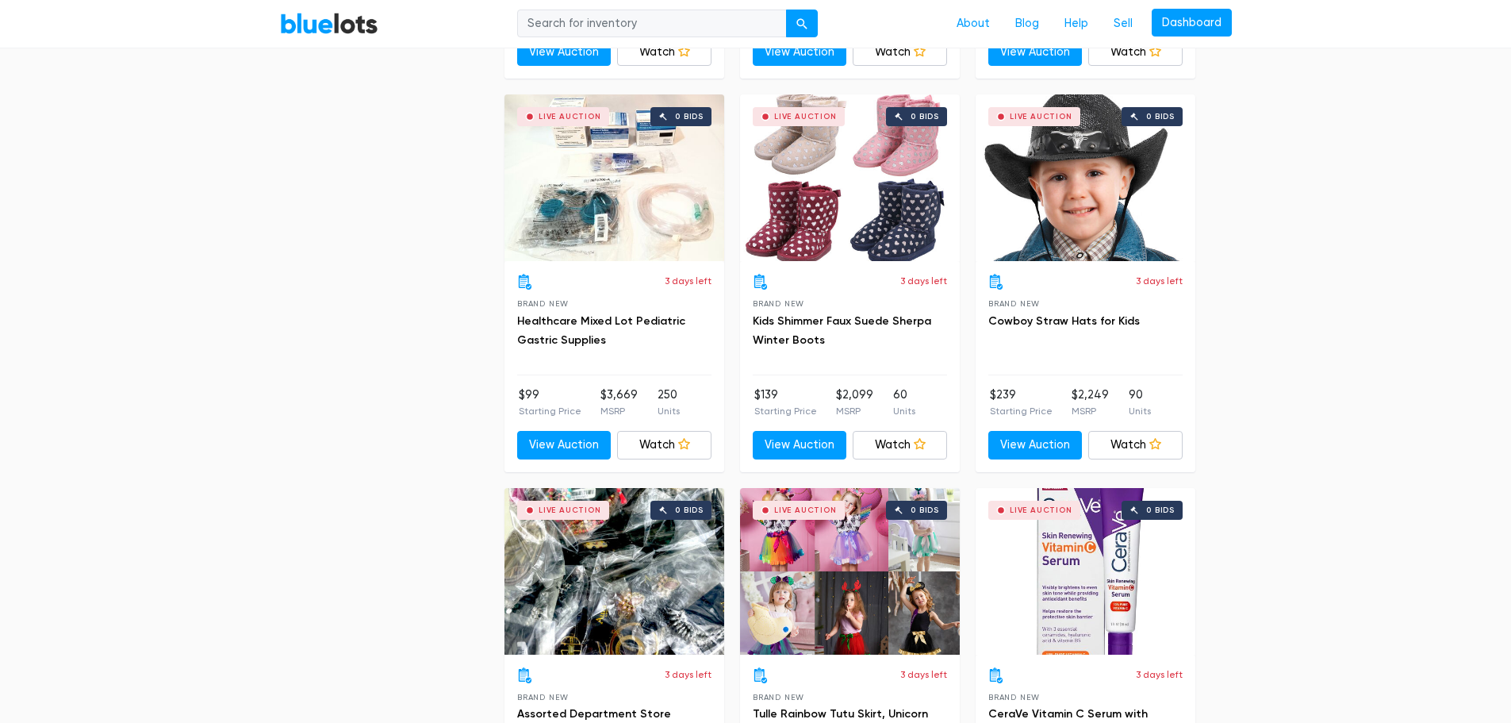
scroll to position [2380, 0]
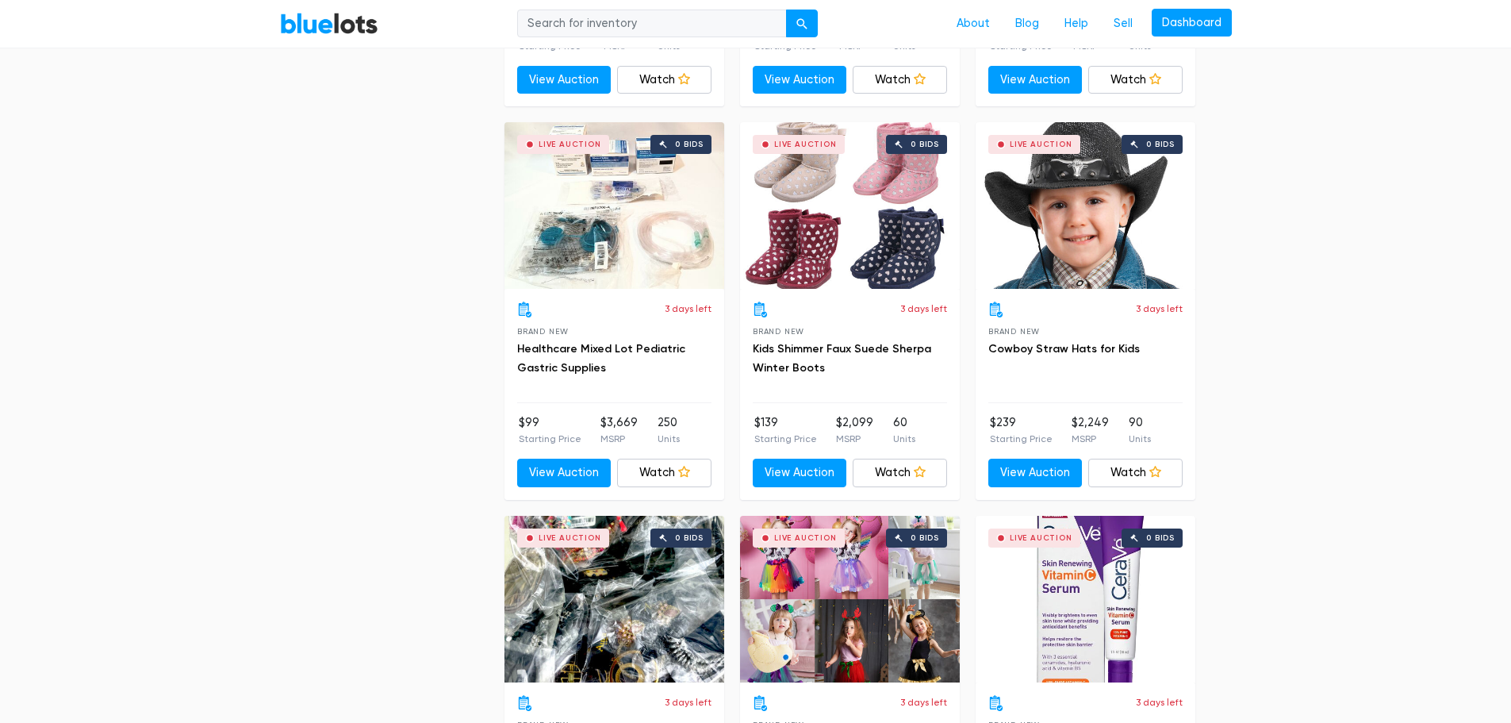
click at [819, 358] on h3 "Kids Shimmer Faux Suede Sherpa Winter Boots" at bounding box center [850, 359] width 194 height 38
click at [806, 240] on div "Live Auction 0 bids" at bounding box center [850, 205] width 220 height 167
